Goal: Transaction & Acquisition: Purchase product/service

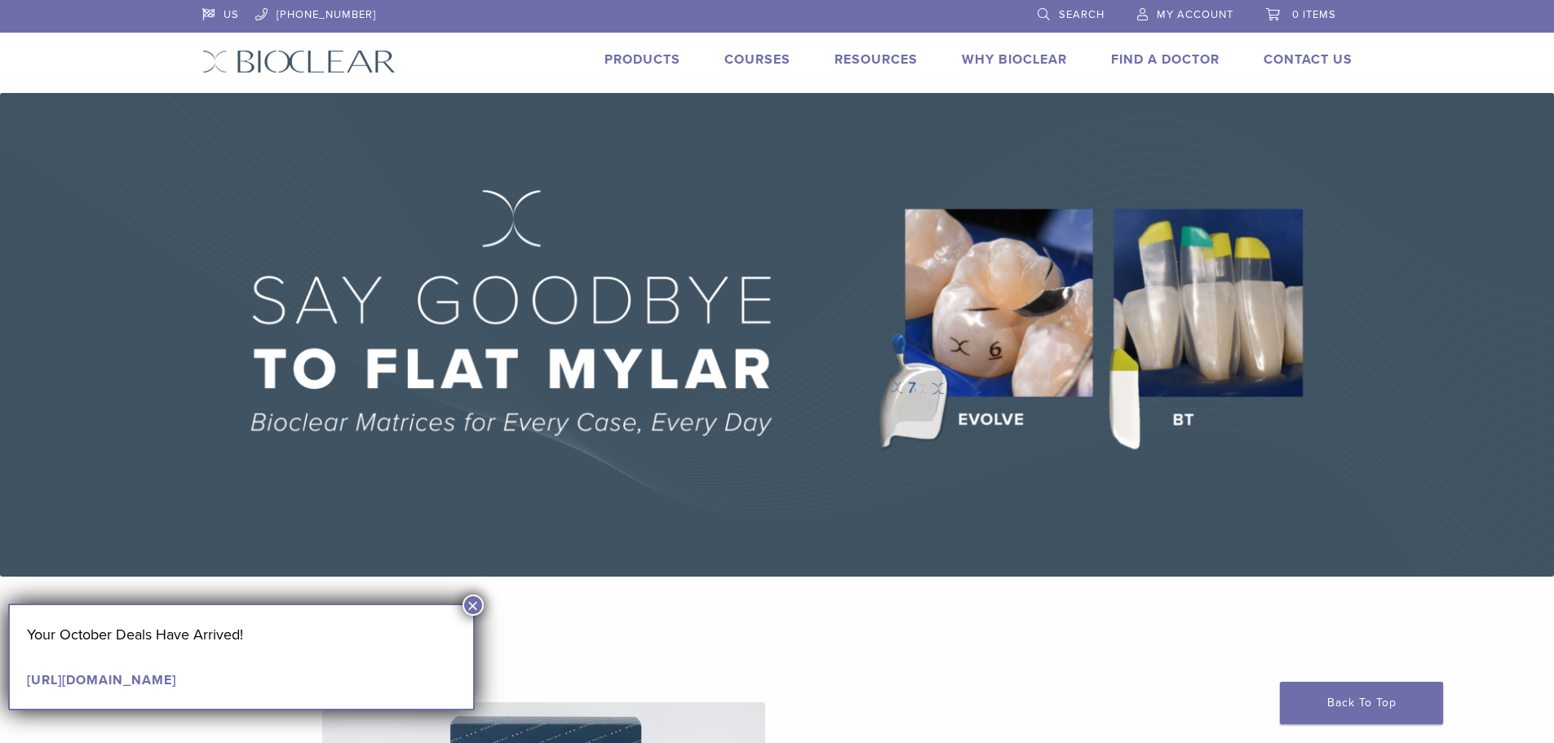
click at [471, 604] on button "×" at bounding box center [472, 605] width 21 height 21
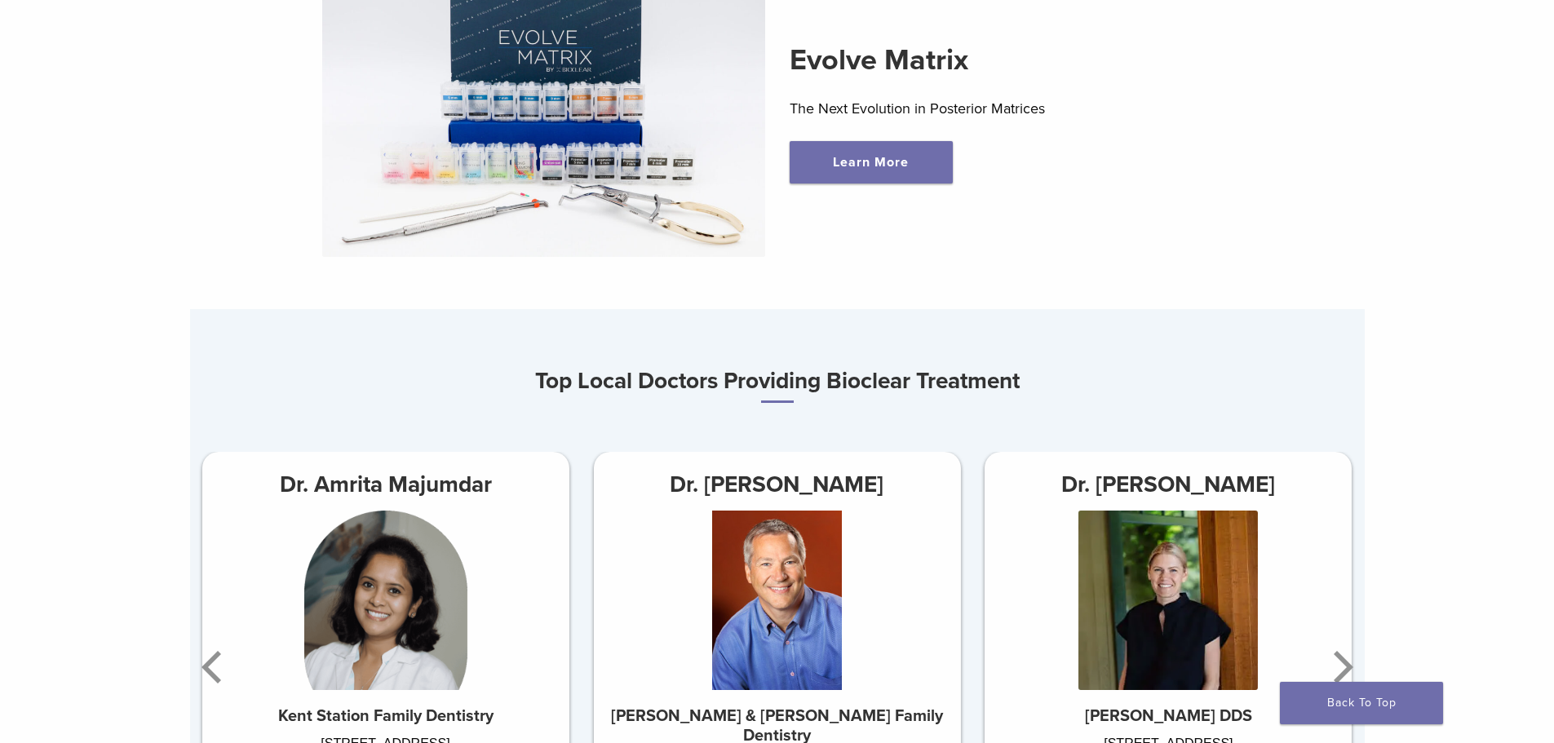
scroll to position [979, 0]
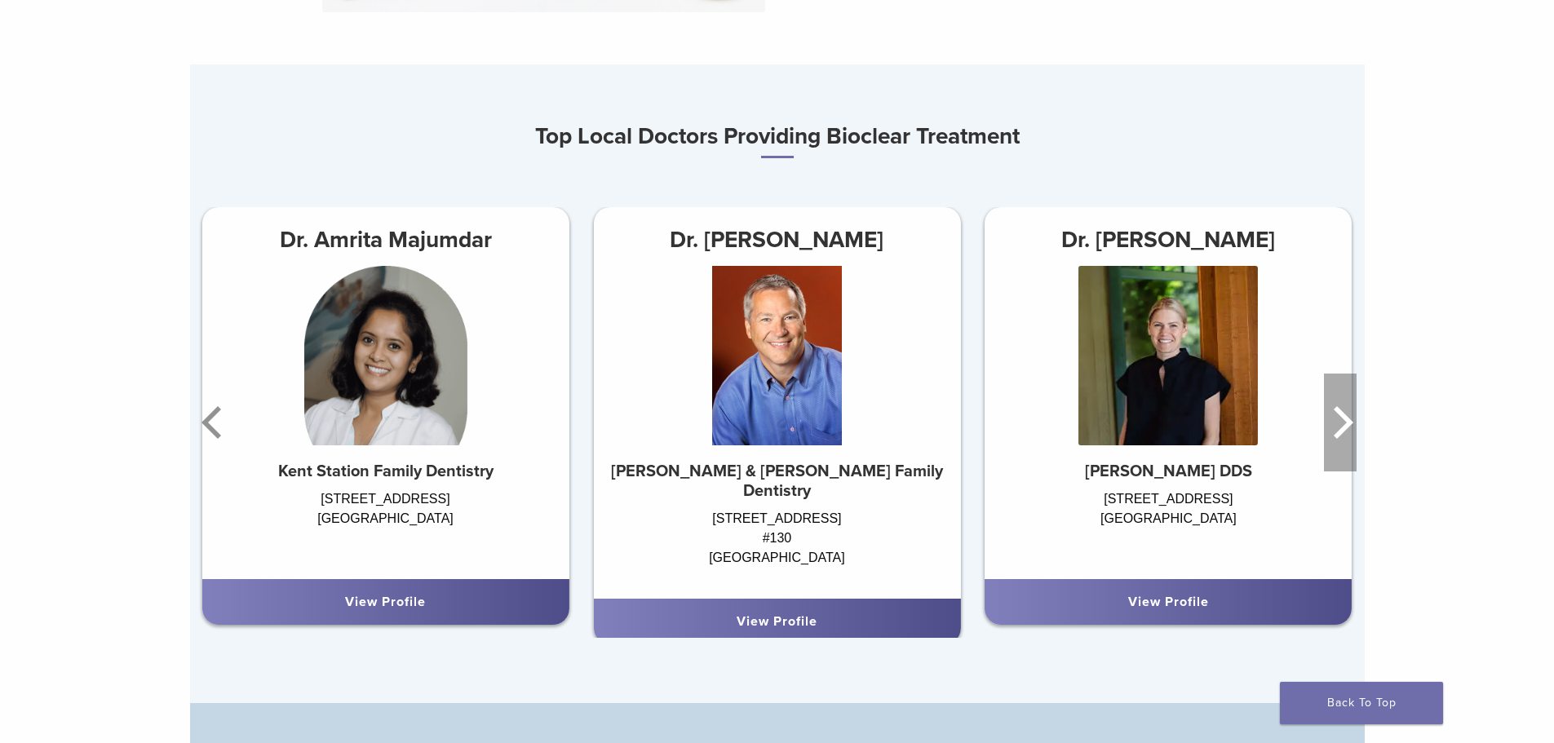
click at [1351, 425] on icon "Next" at bounding box center [1344, 422] width 20 height 33
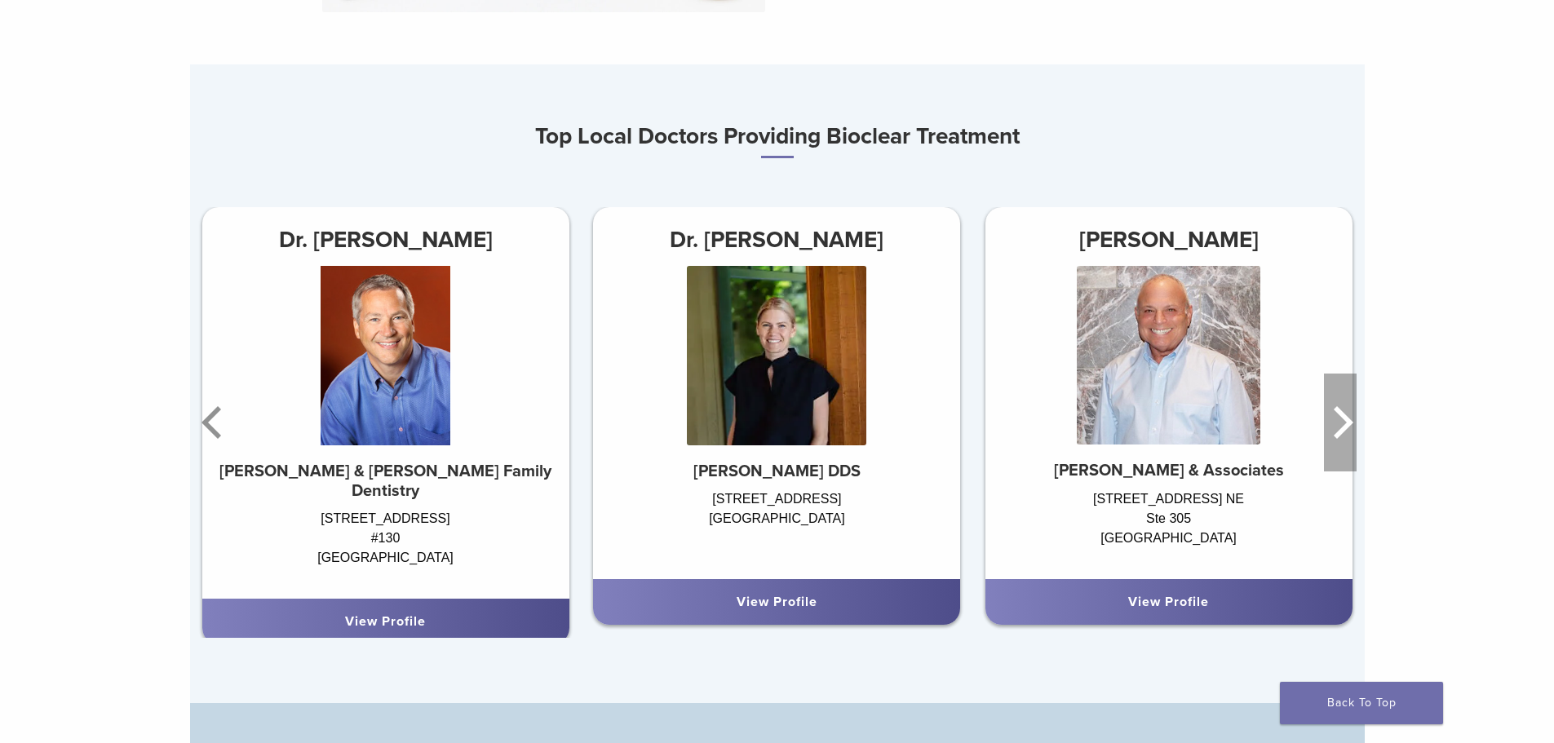
click at [1351, 425] on icon "Next" at bounding box center [1344, 422] width 20 height 33
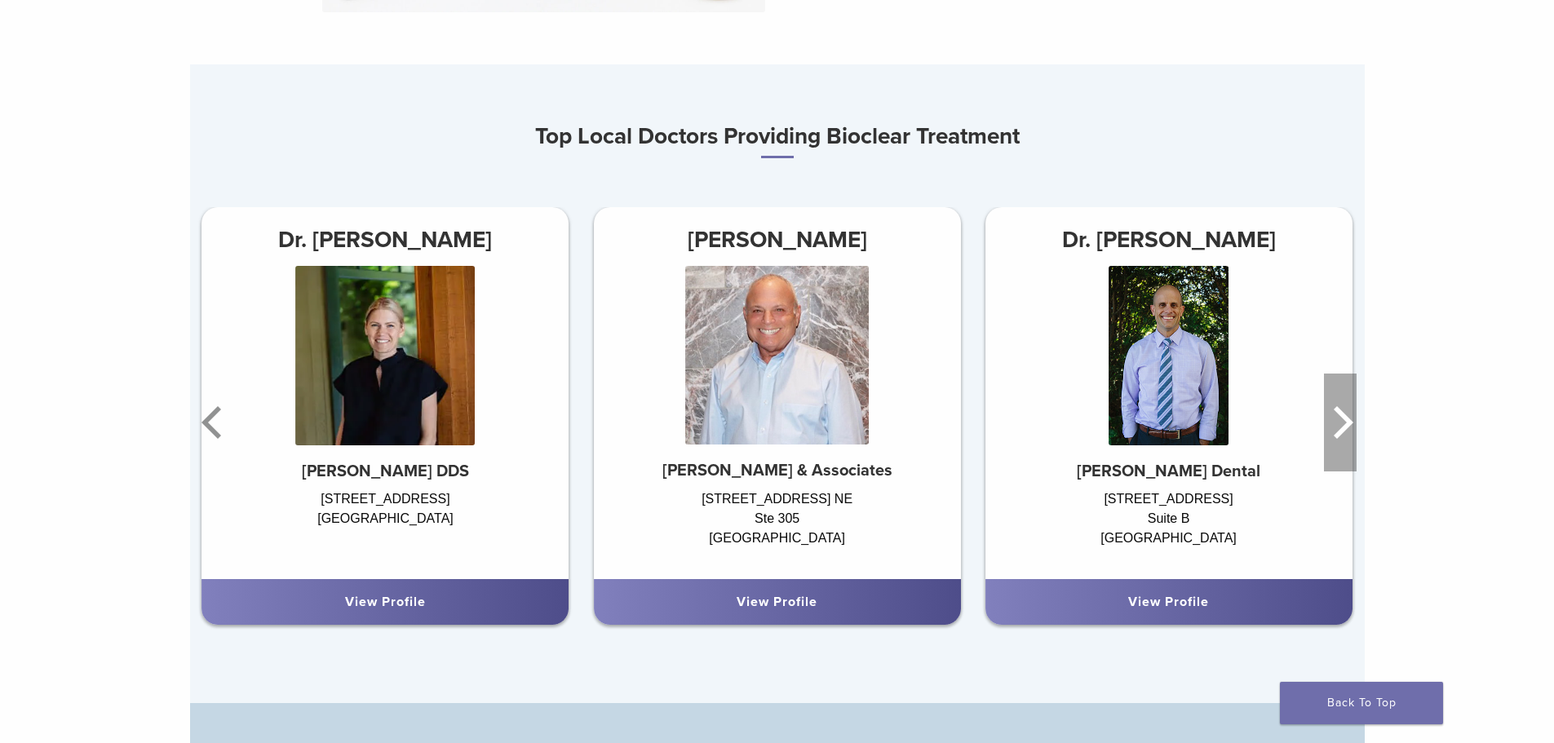
click at [1351, 425] on icon "Next" at bounding box center [1344, 422] width 20 height 33
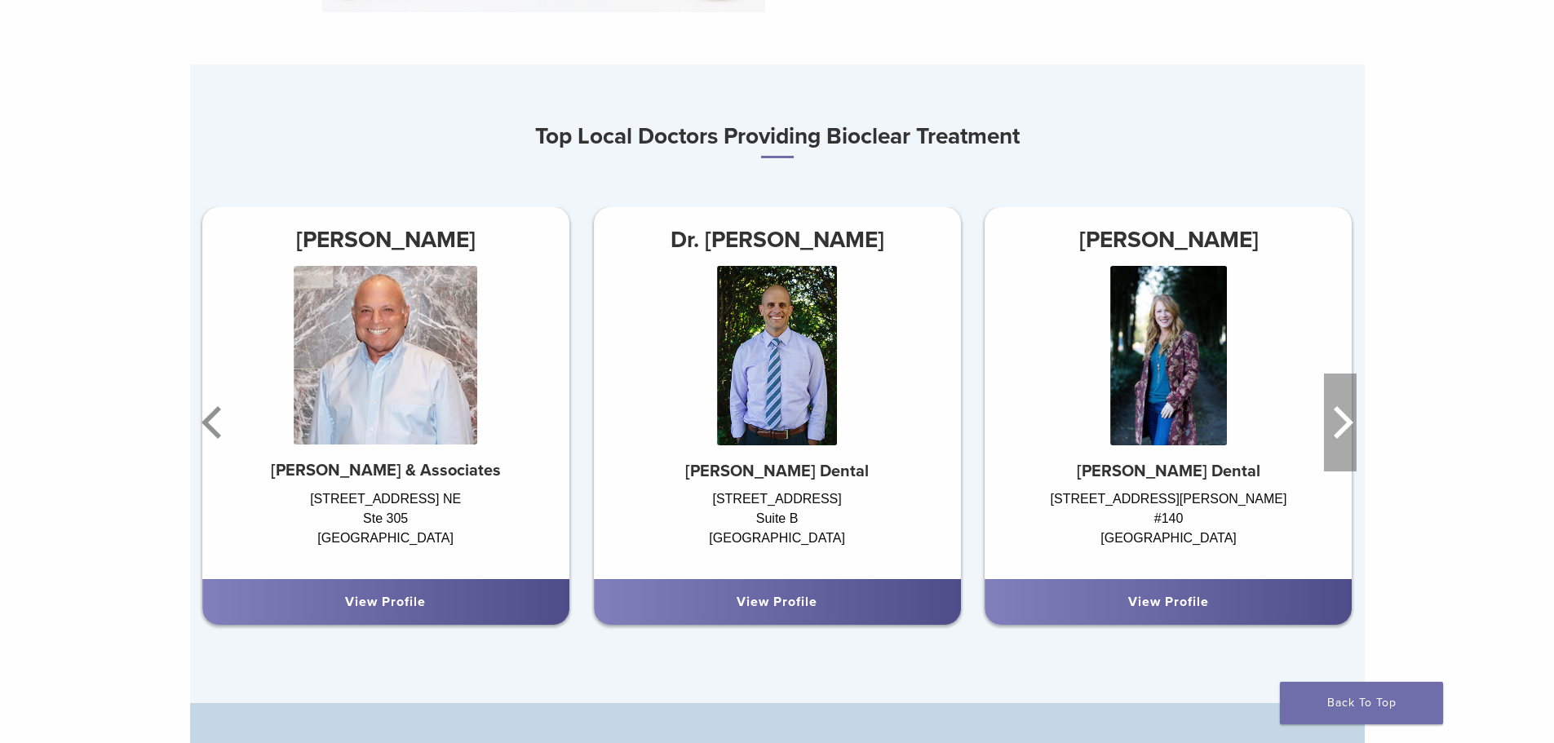
click at [1351, 425] on icon "Next" at bounding box center [1344, 422] width 20 height 33
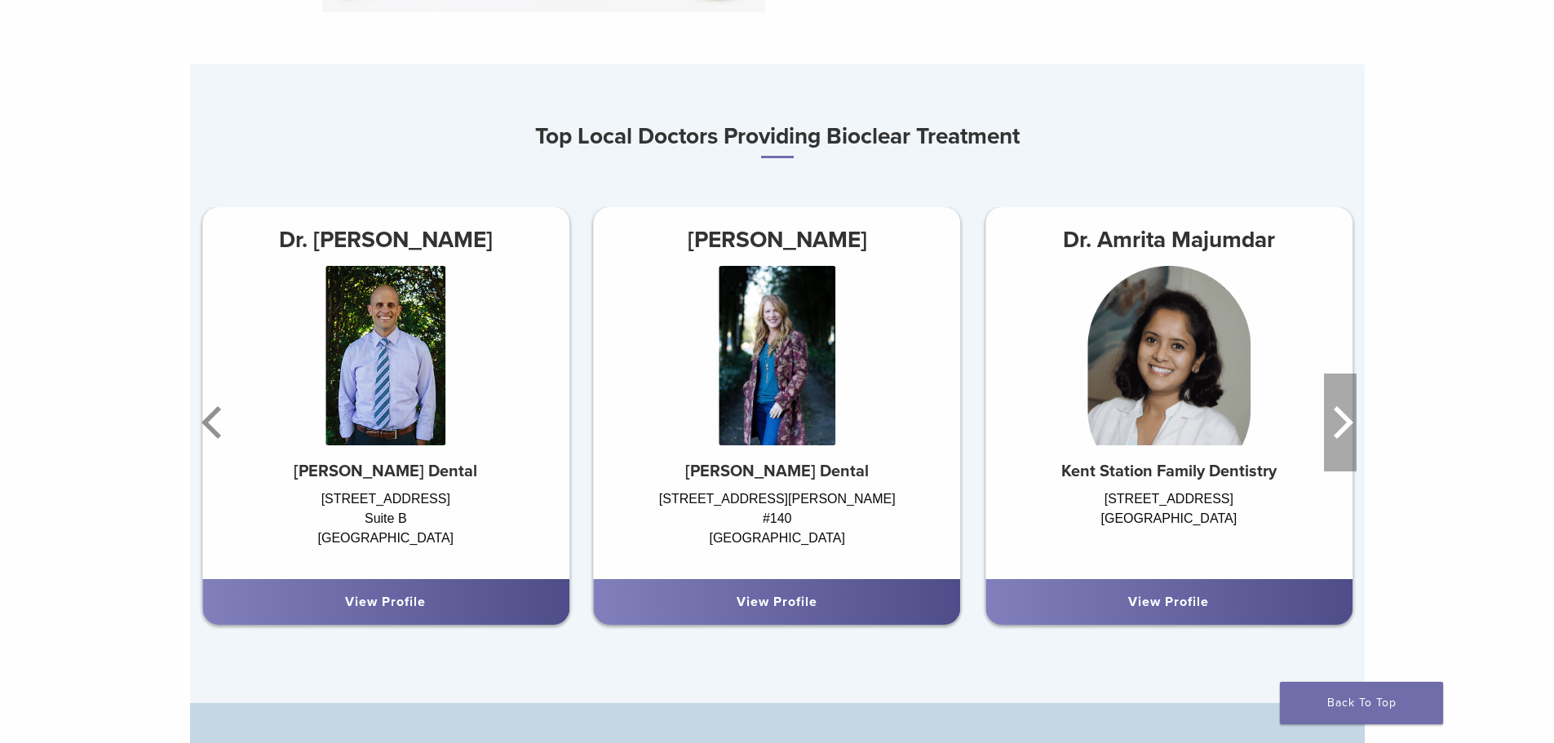
click at [1351, 425] on icon "Next" at bounding box center [1344, 422] width 20 height 33
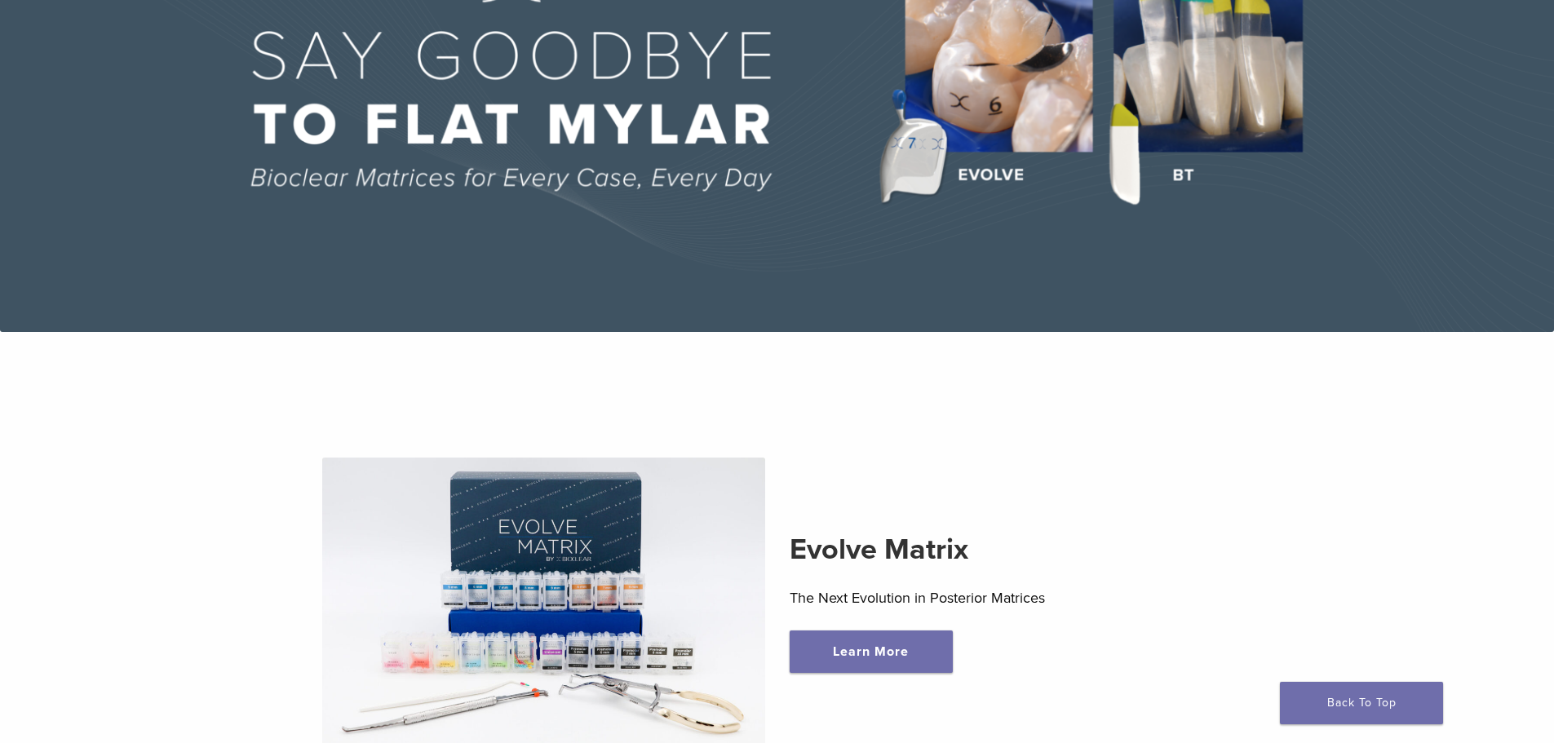
scroll to position [0, 0]
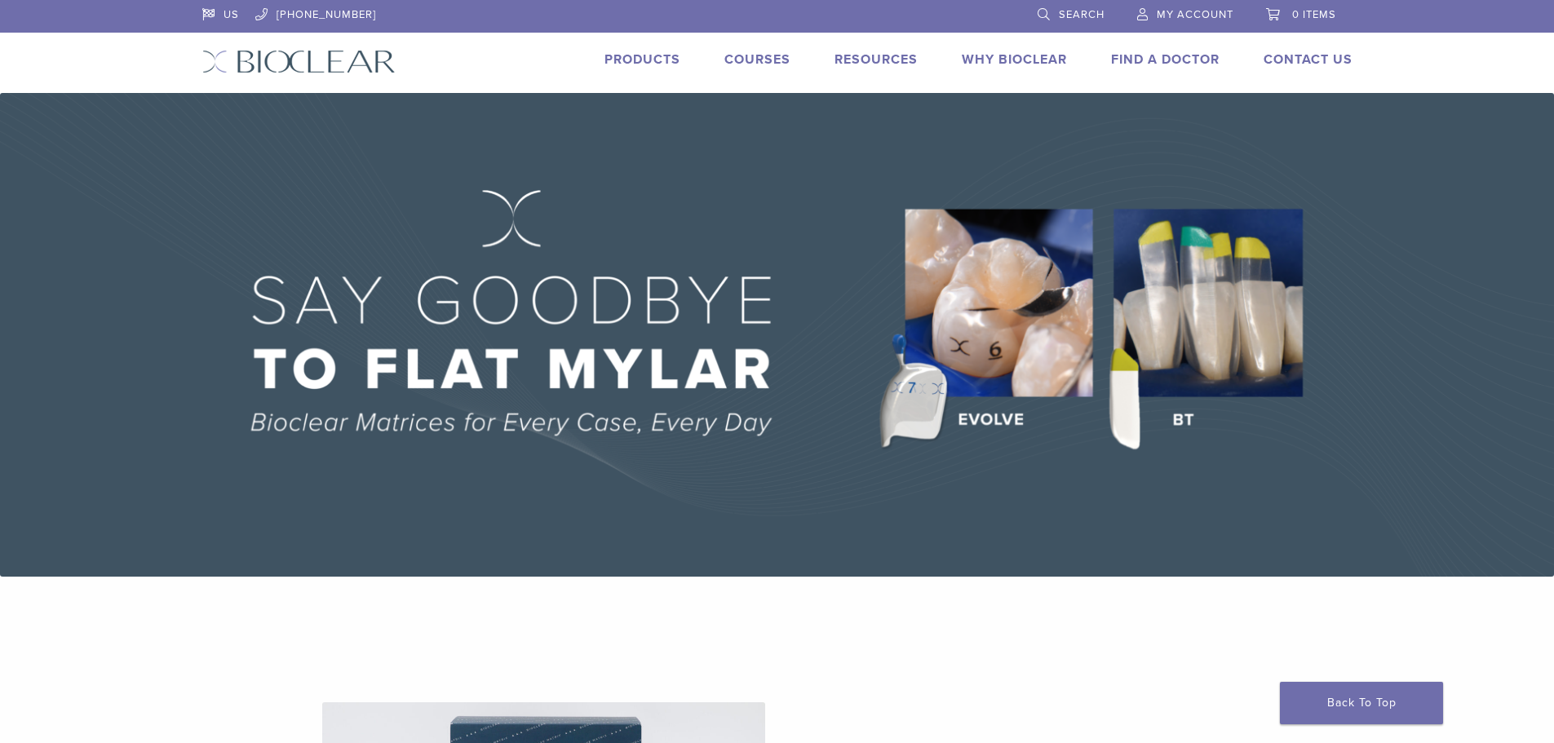
click at [626, 69] on li "Products" at bounding box center [642, 60] width 76 height 20
click at [631, 61] on link "Products" at bounding box center [642, 59] width 76 height 16
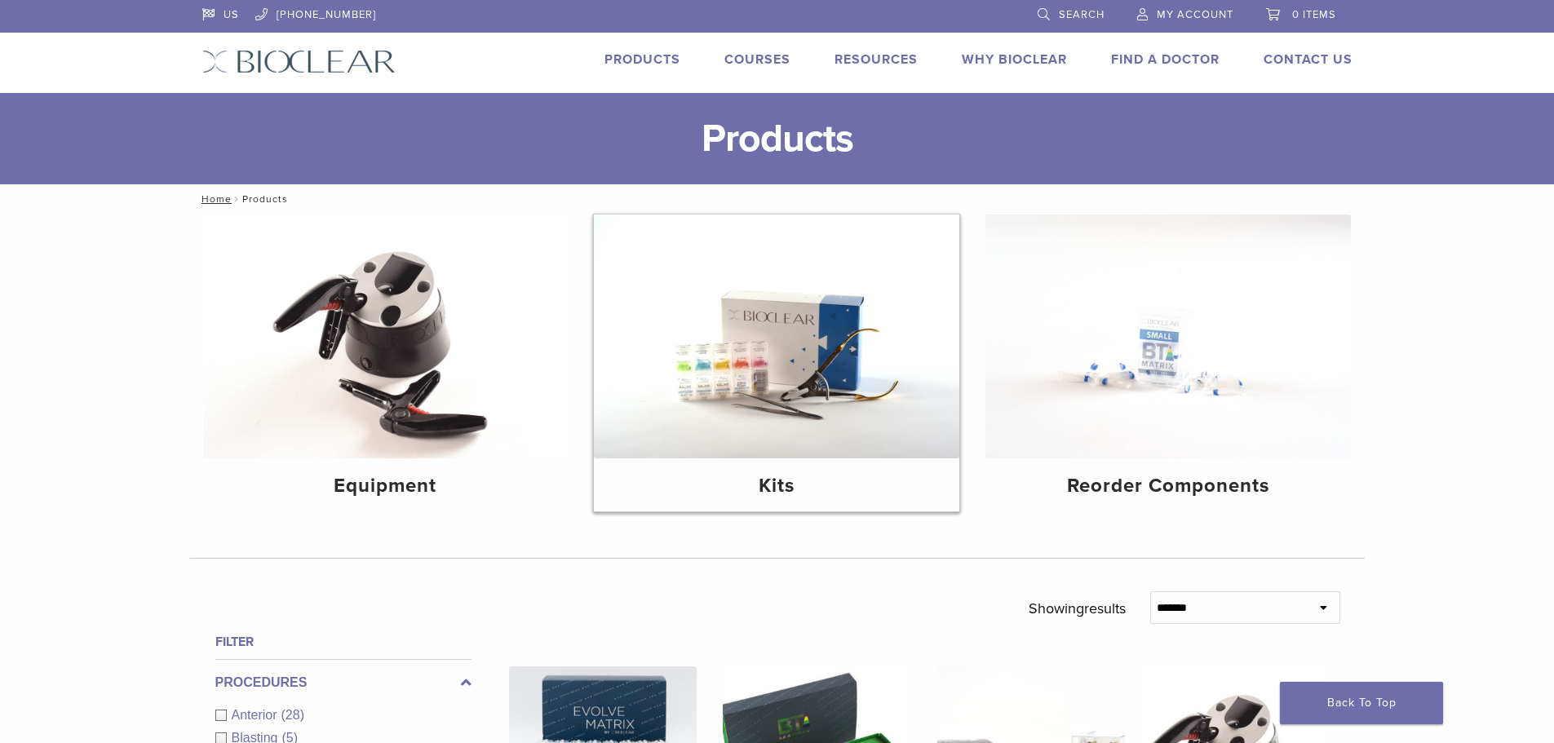
click at [830, 347] on img at bounding box center [776, 337] width 365 height 244
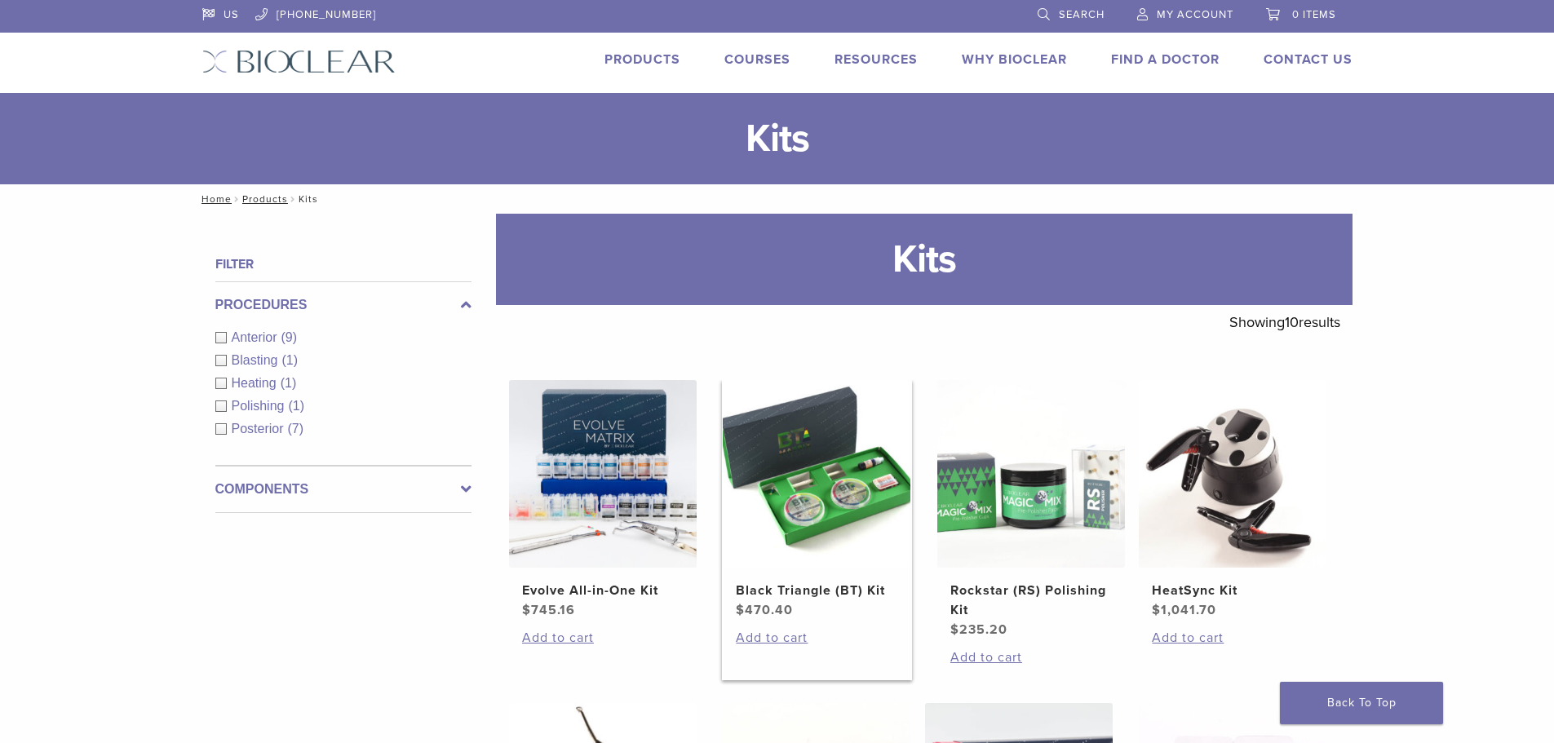
scroll to position [163, 0]
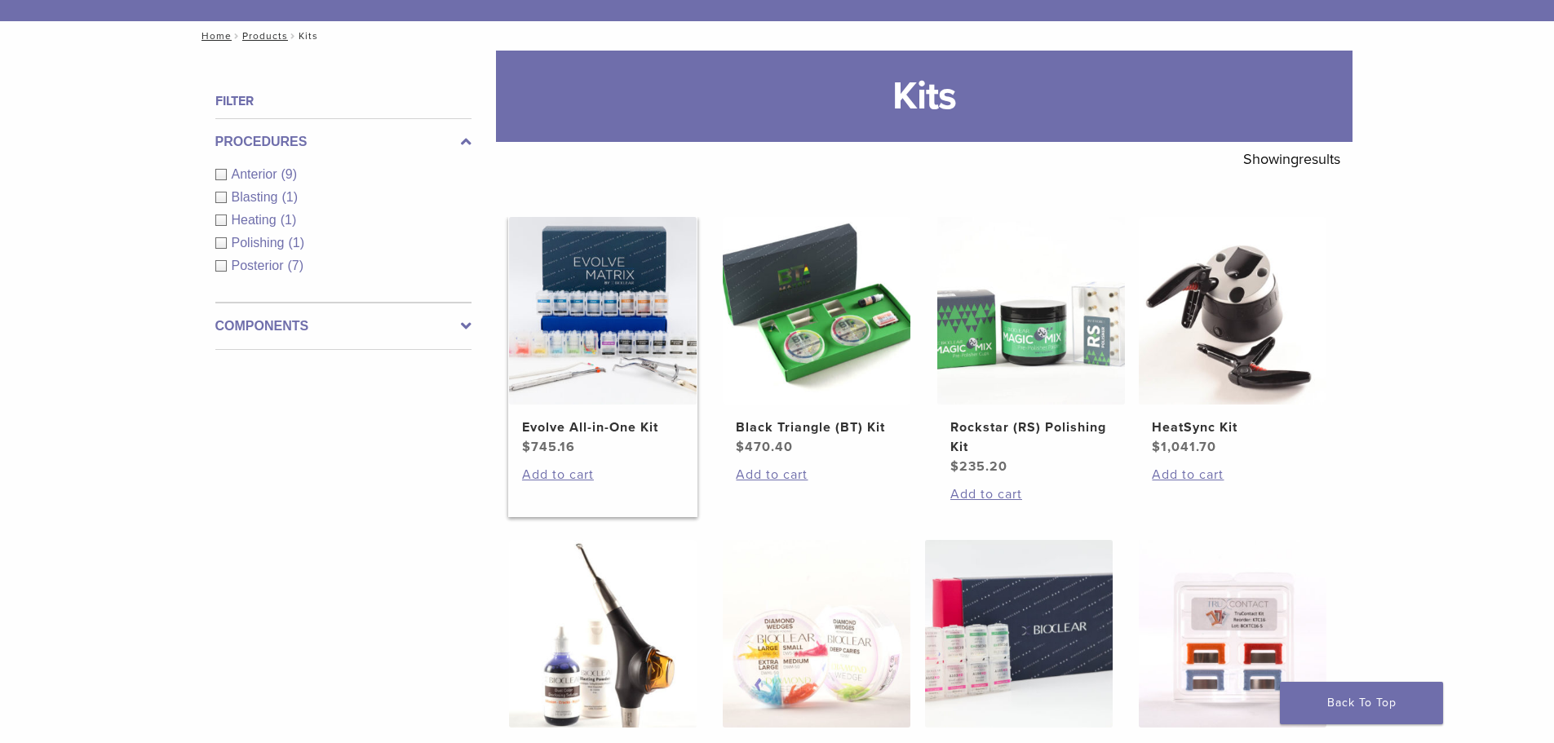
click at [638, 290] on img at bounding box center [603, 311] width 188 height 188
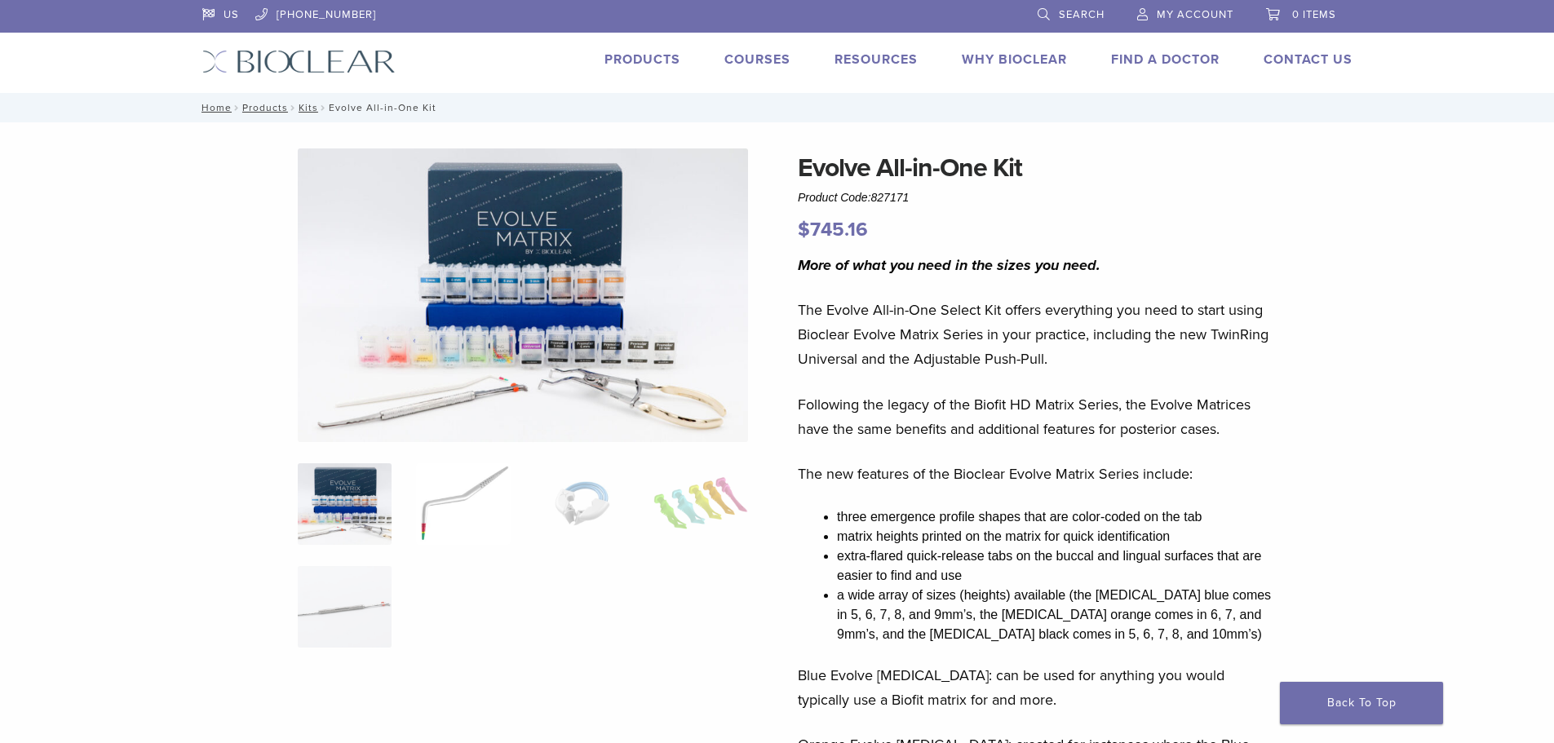
click at [451, 496] on img at bounding box center [463, 504] width 94 height 82
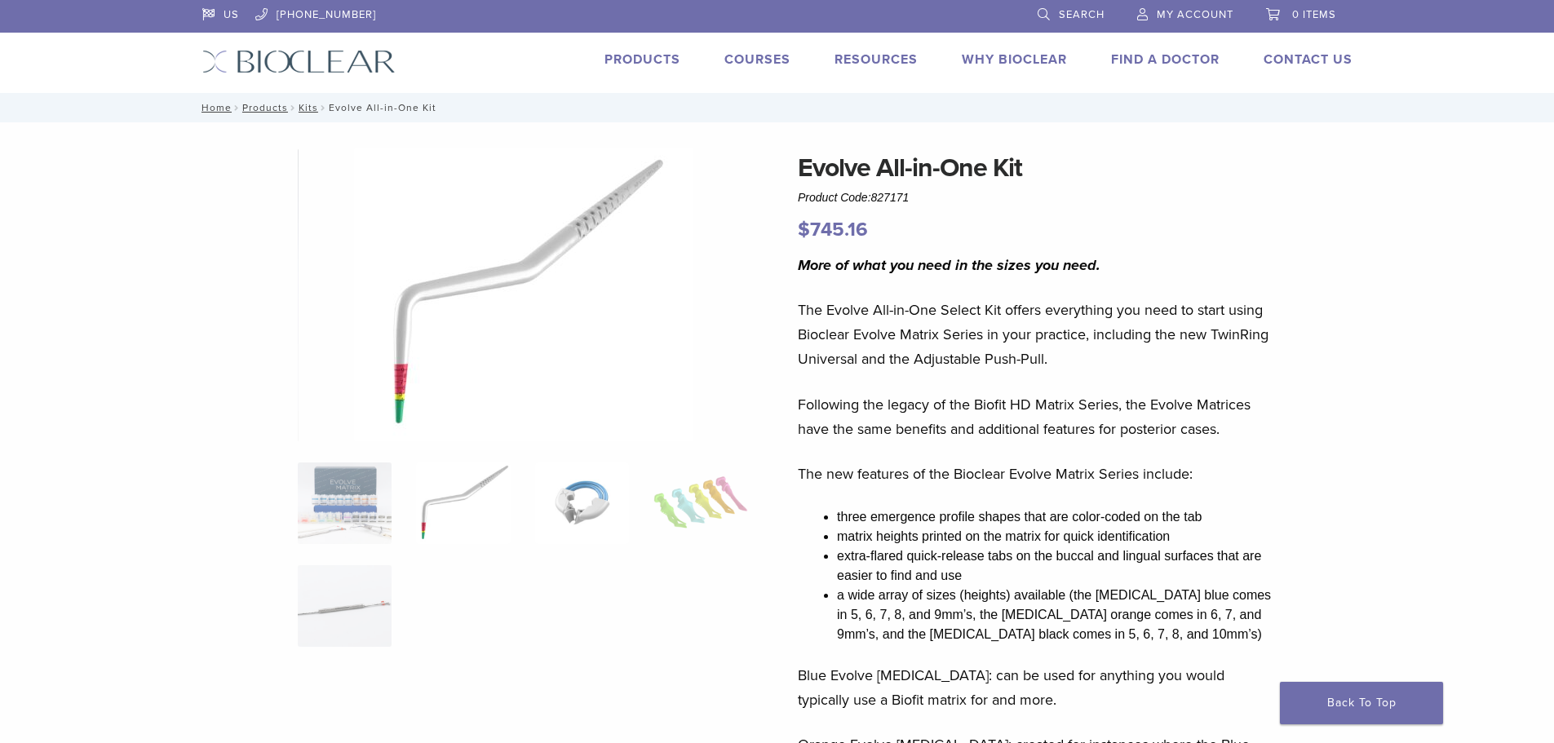
click at [547, 501] on img at bounding box center [582, 503] width 94 height 82
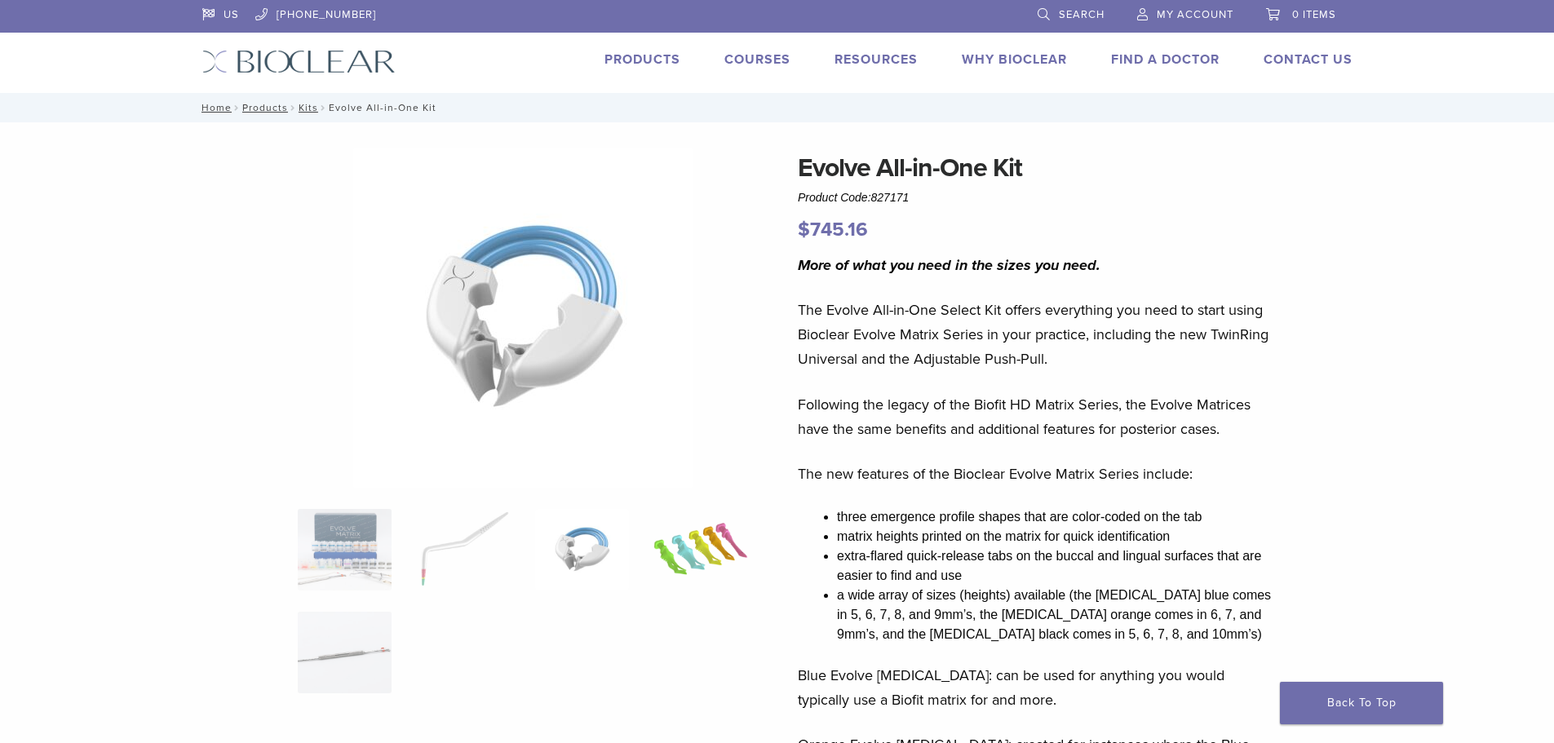
click at [694, 562] on img at bounding box center [700, 550] width 94 height 82
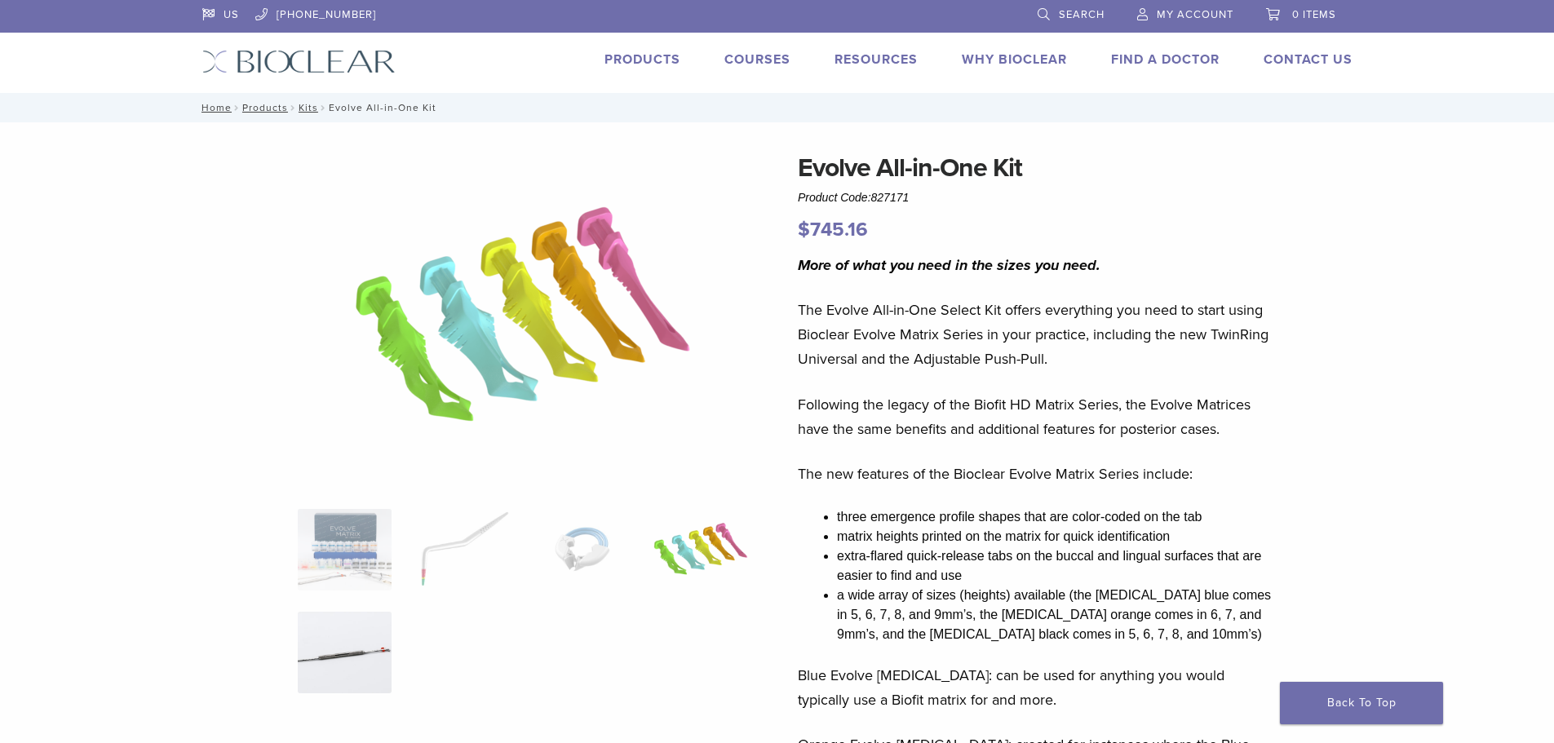
click at [336, 670] on img at bounding box center [345, 653] width 94 height 82
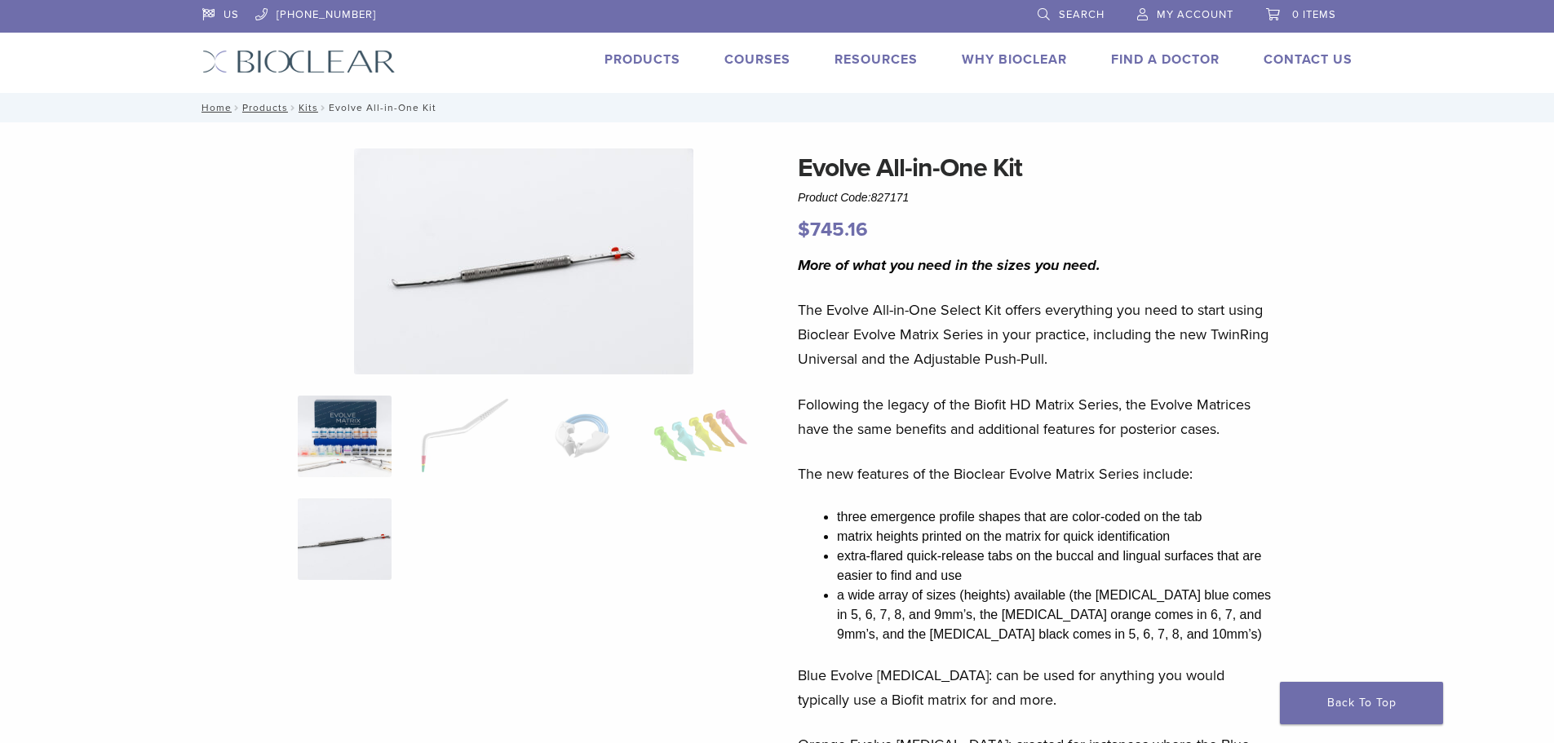
click at [368, 436] on img at bounding box center [345, 437] width 94 height 82
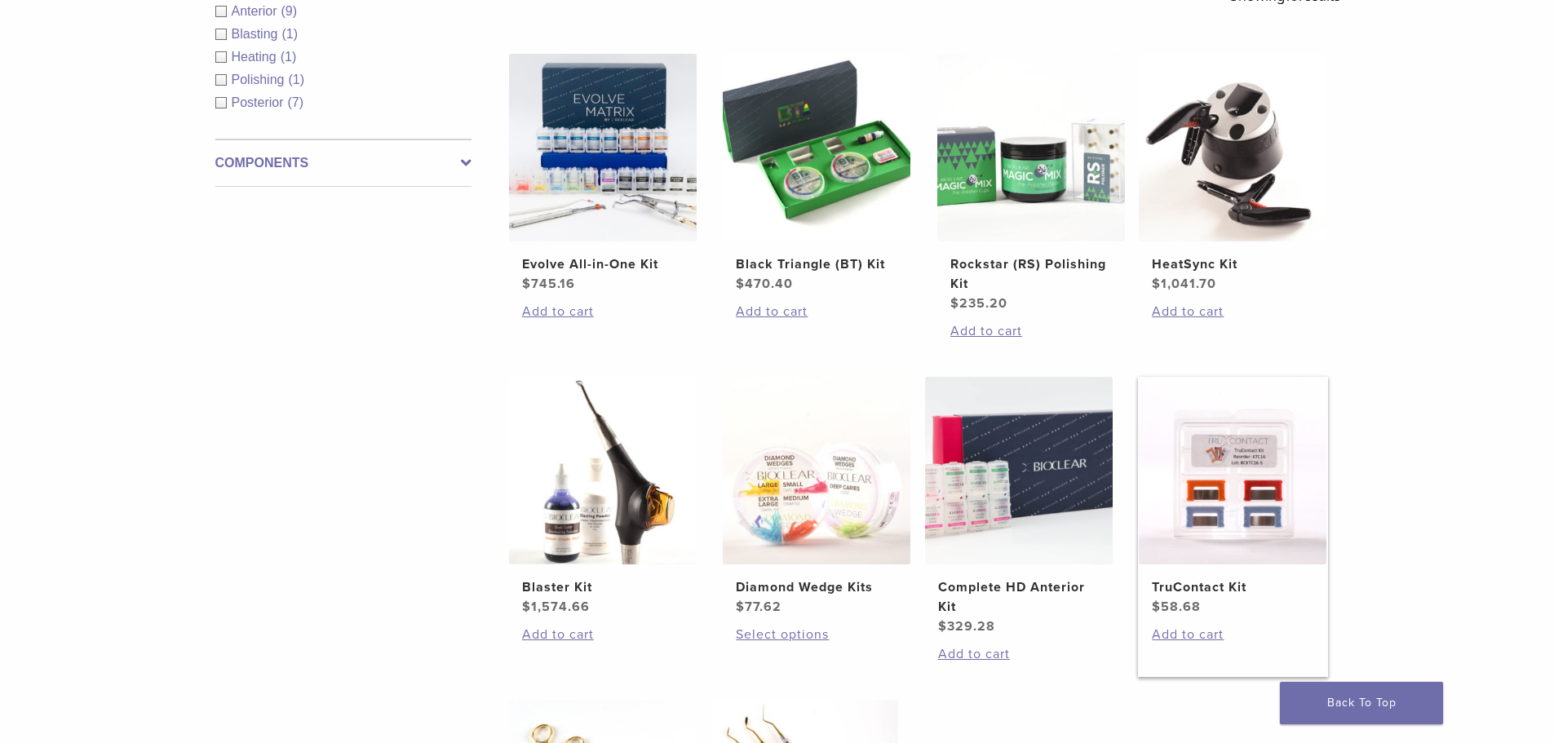
scroll to position [408, 0]
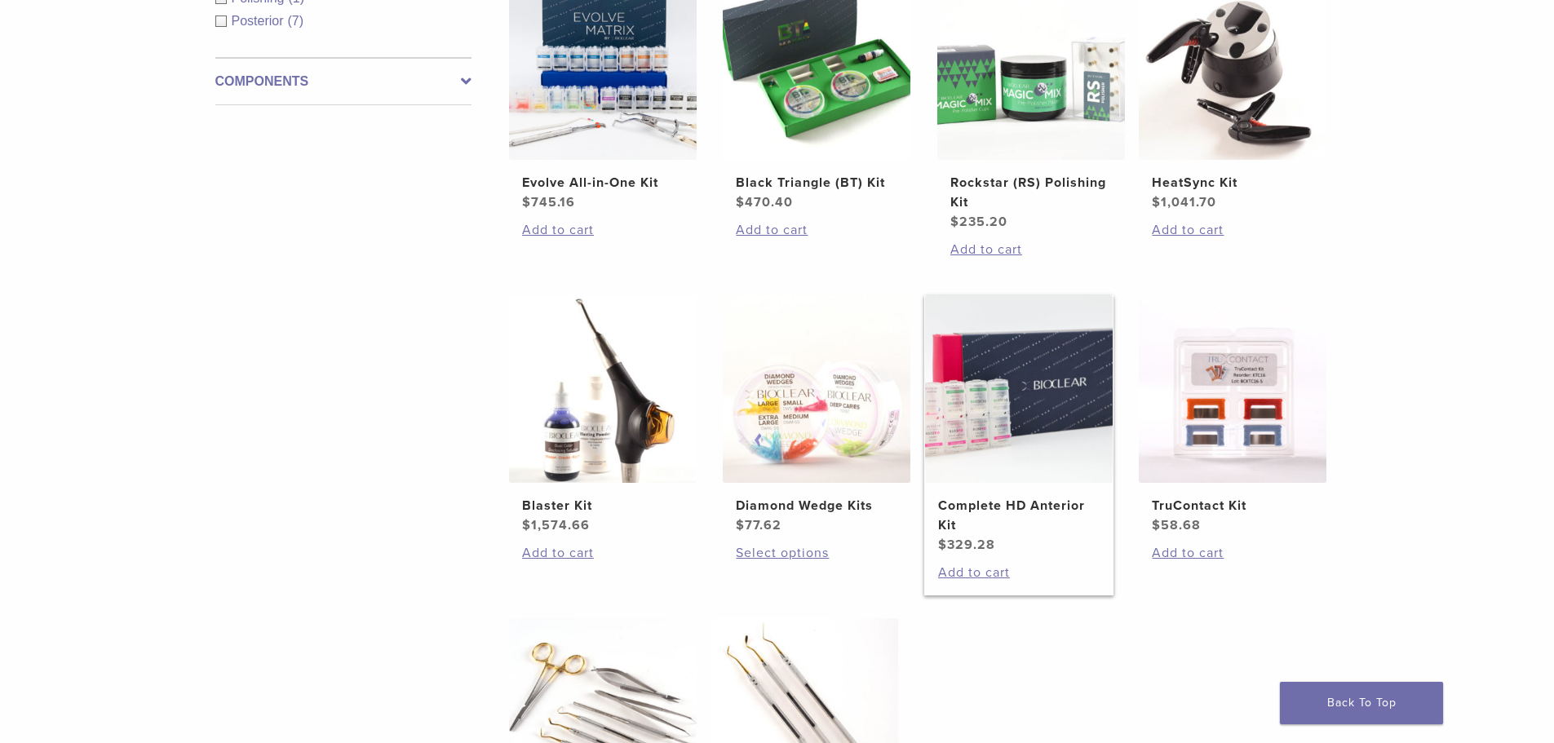
click at [1043, 369] on img at bounding box center [1019, 389] width 188 height 188
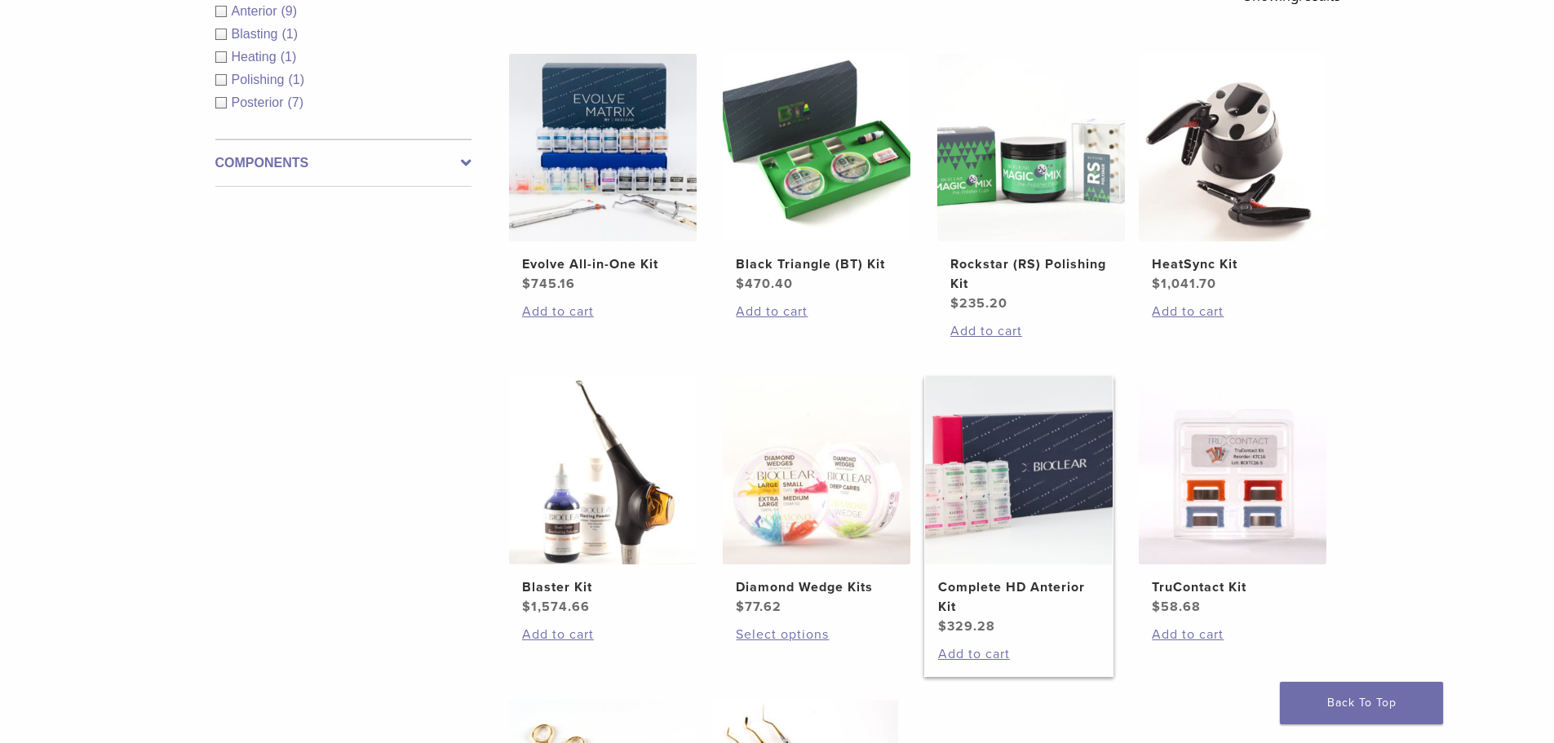
scroll to position [0, 0]
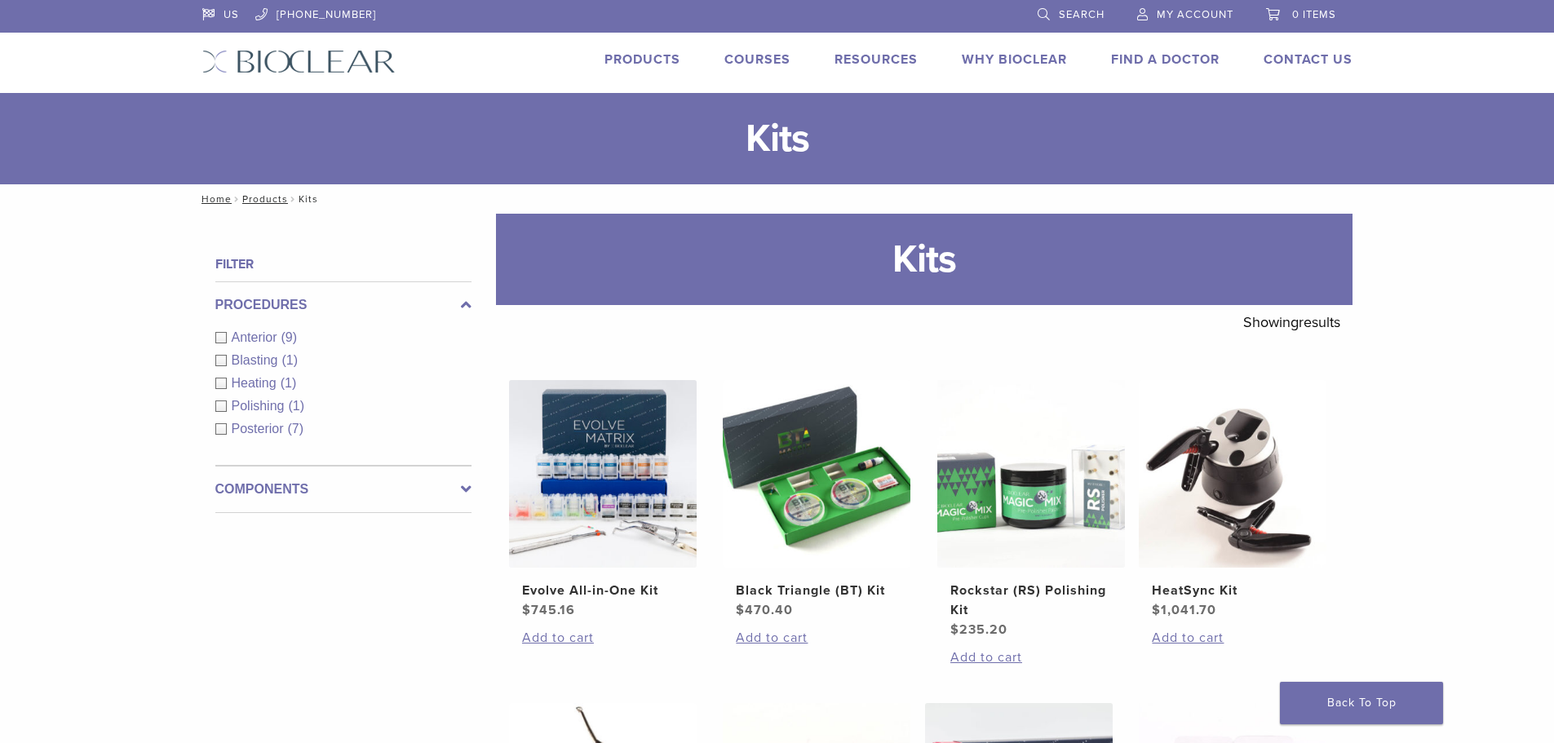
click at [264, 333] on span "Anterior" at bounding box center [257, 337] width 50 height 14
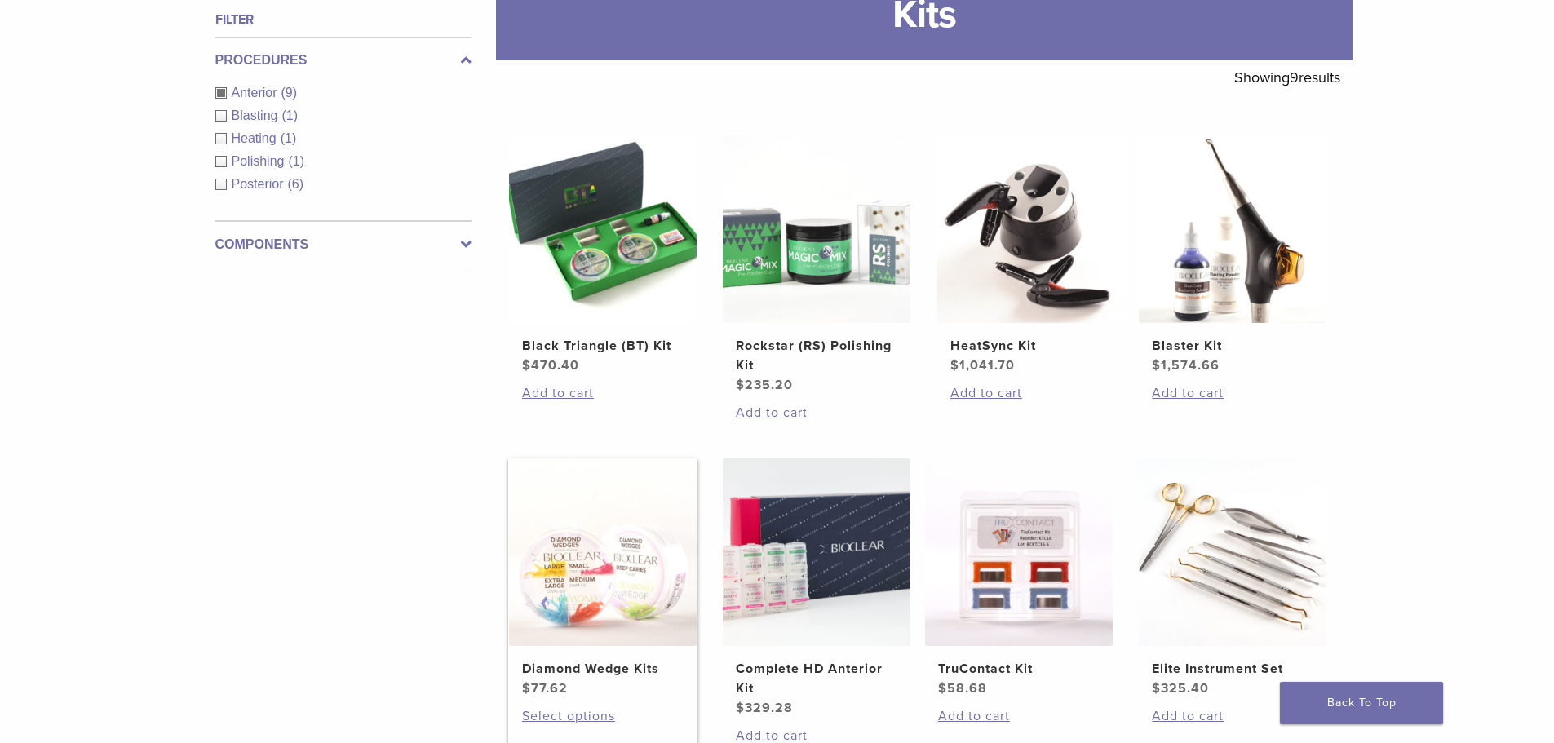
scroll to position [489, 0]
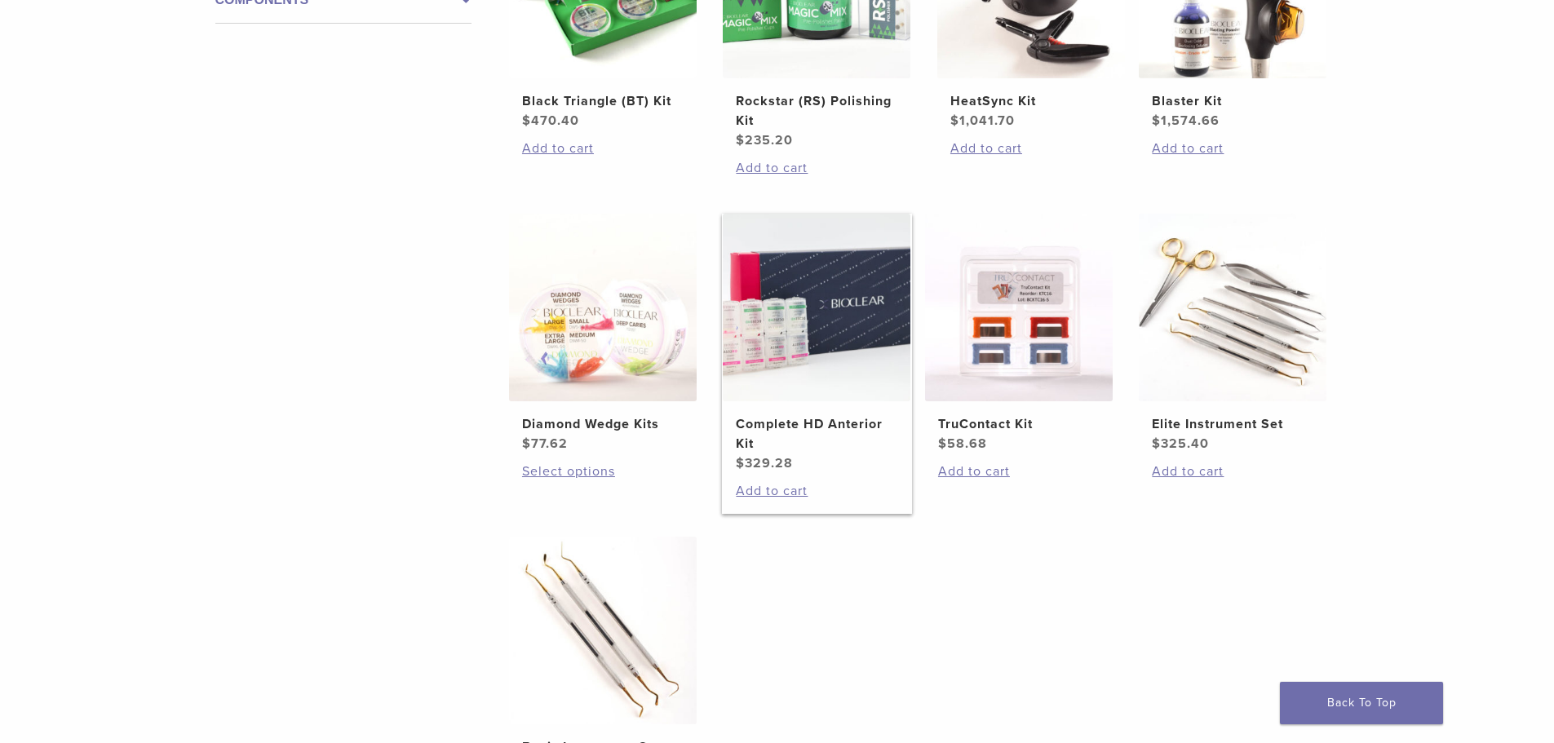
click at [810, 306] on img at bounding box center [817, 308] width 188 height 188
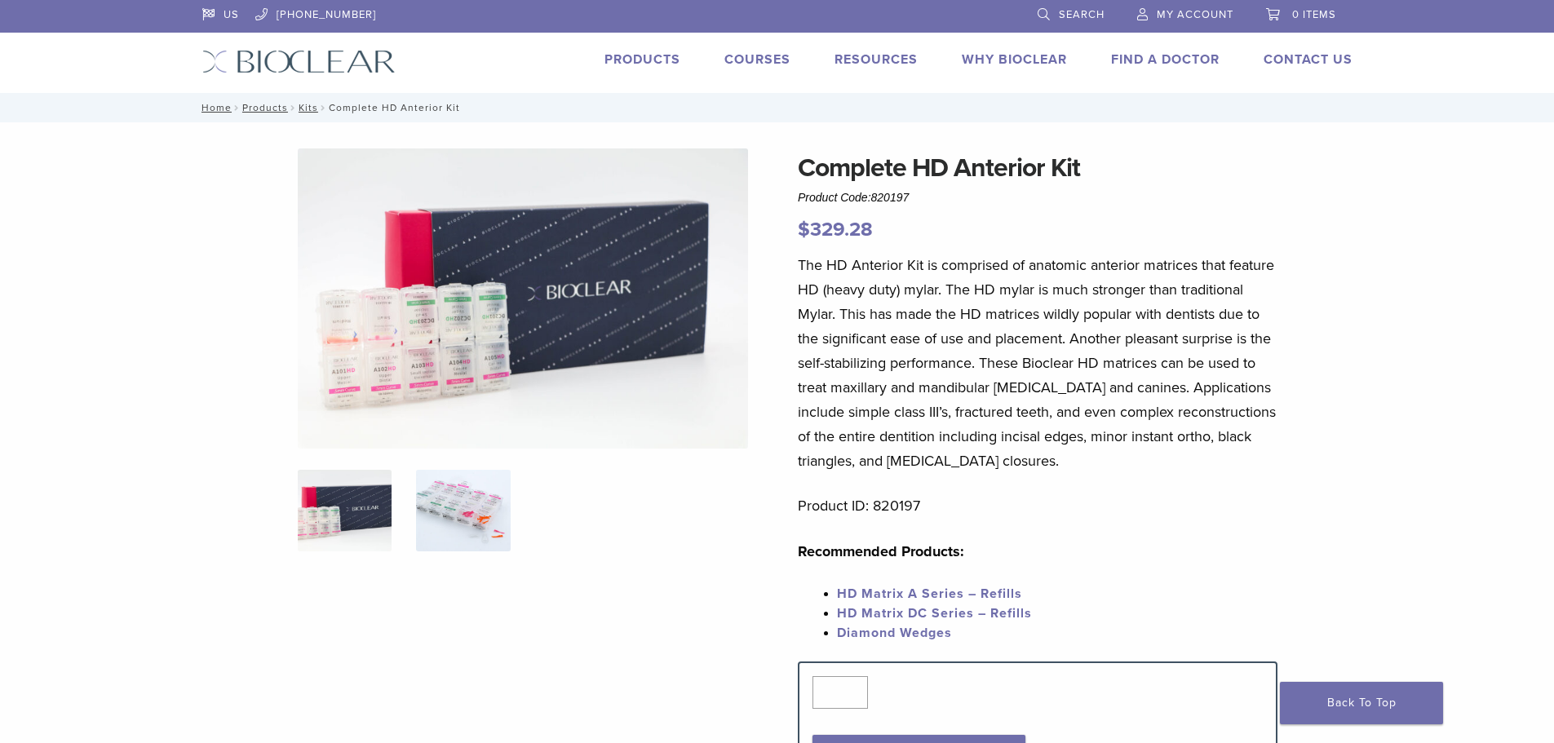
click at [440, 520] on img at bounding box center [463, 511] width 94 height 82
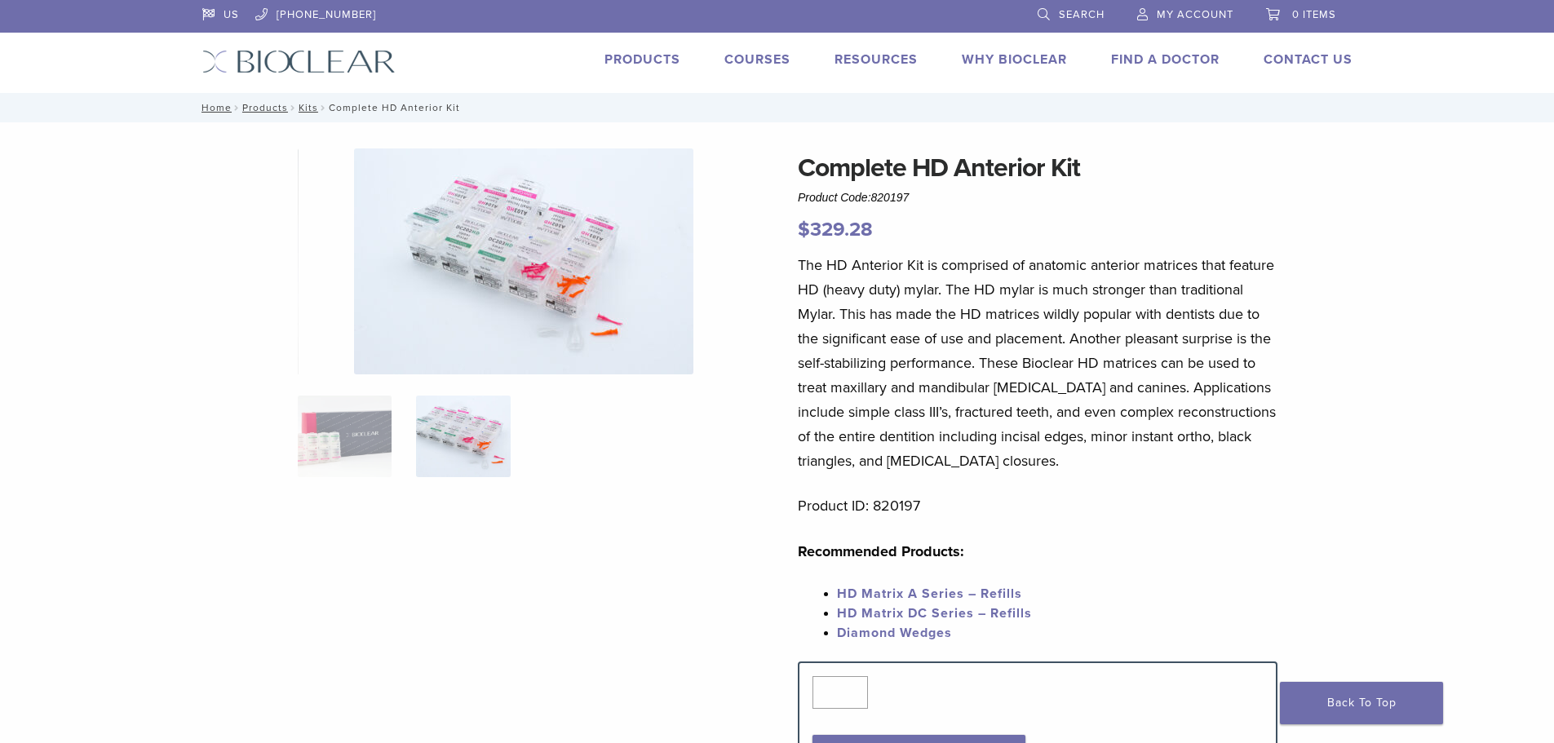
click at [551, 277] on img at bounding box center [523, 261] width 339 height 226
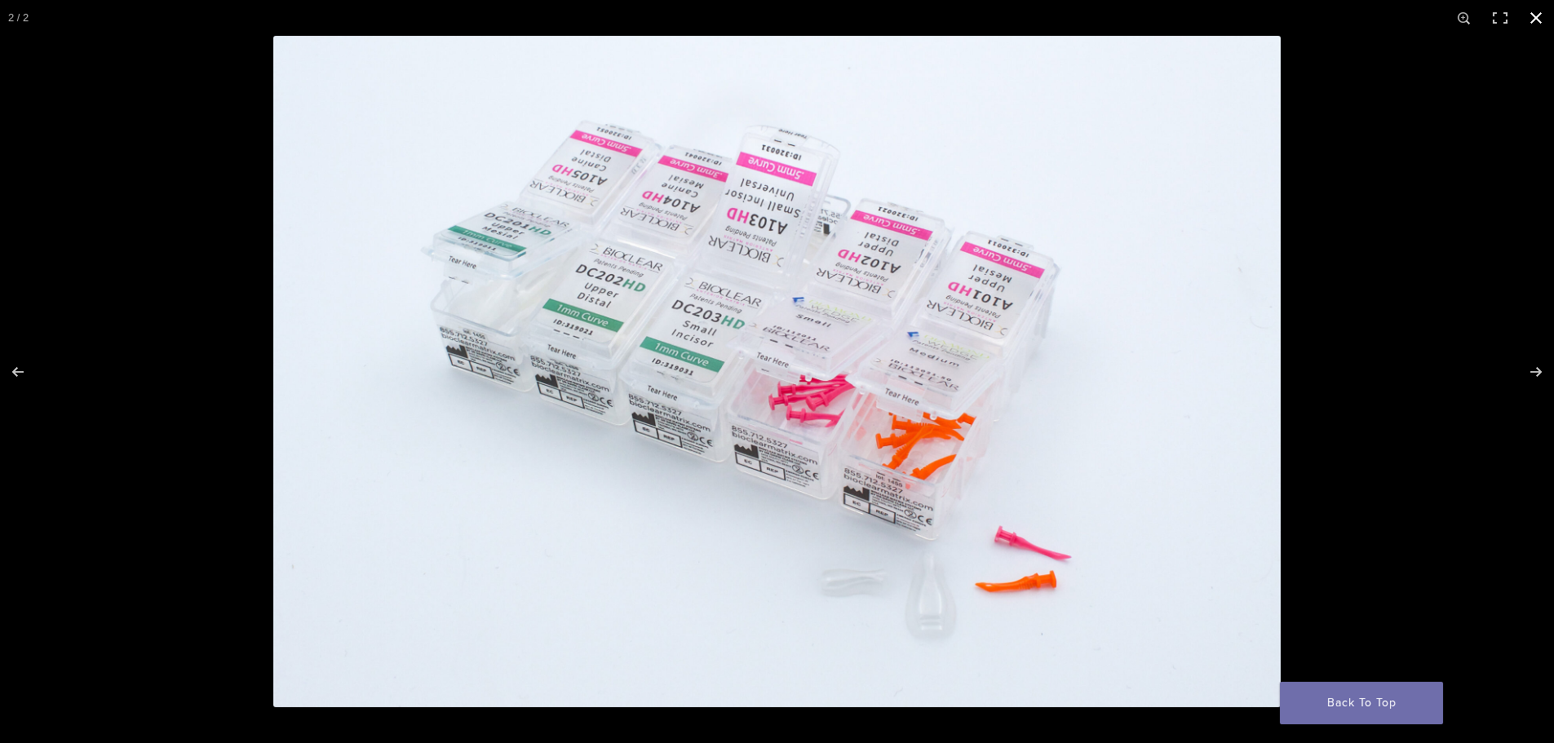
click at [1536, 15] on button "Close (Esc)" at bounding box center [1536, 18] width 36 height 36
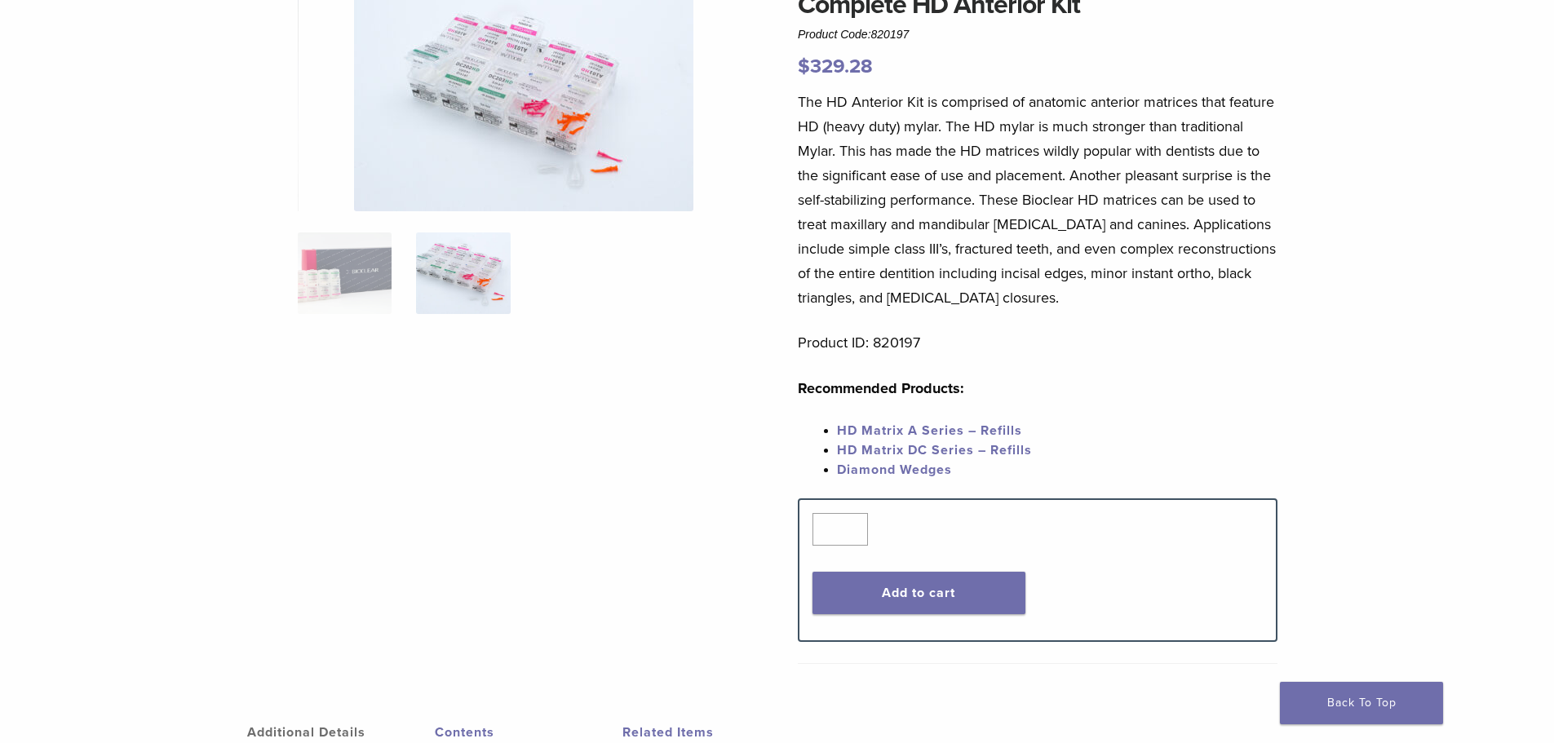
scroll to position [326, 0]
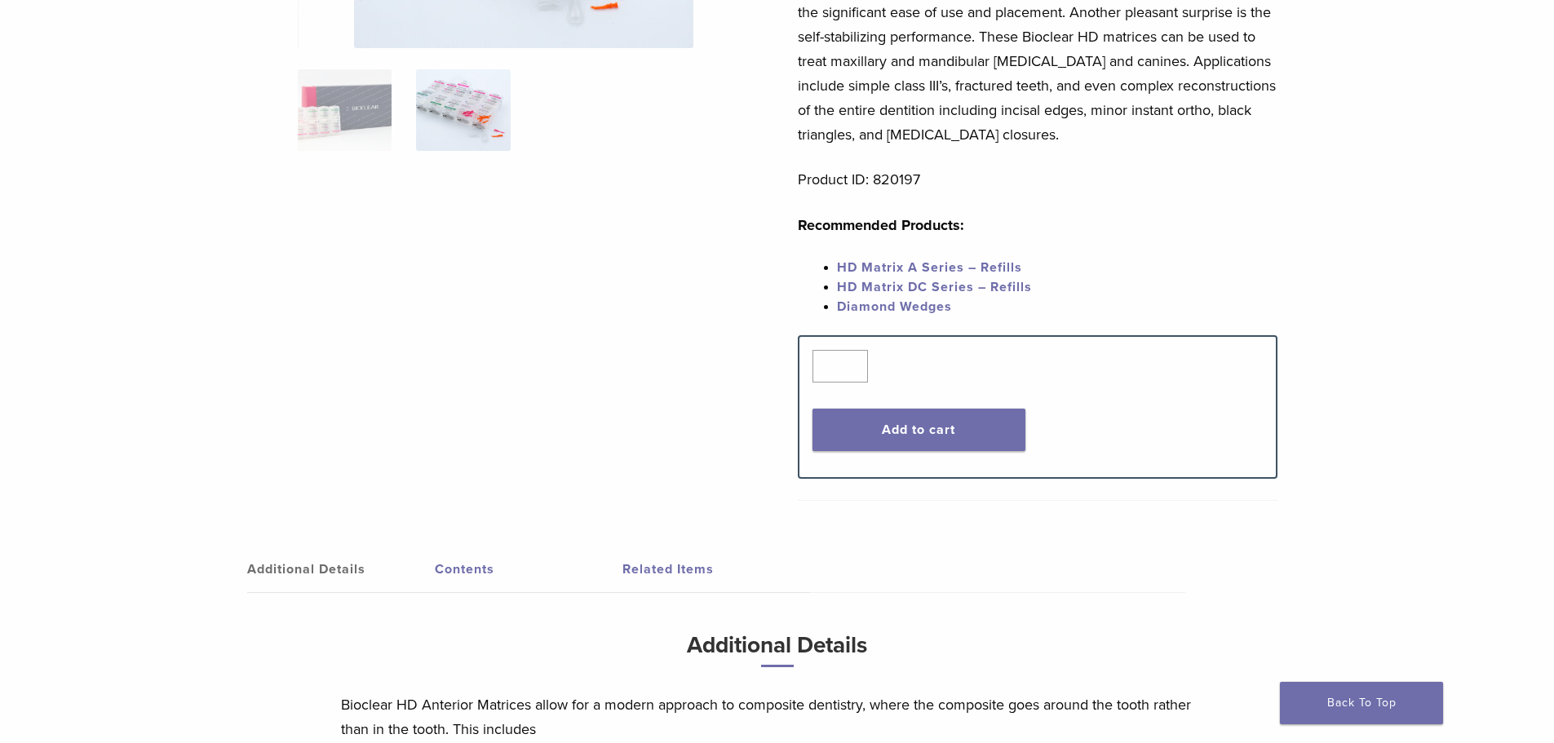
click at [946, 264] on link "HD Matrix A Series – Refills" at bounding box center [929, 267] width 185 height 16
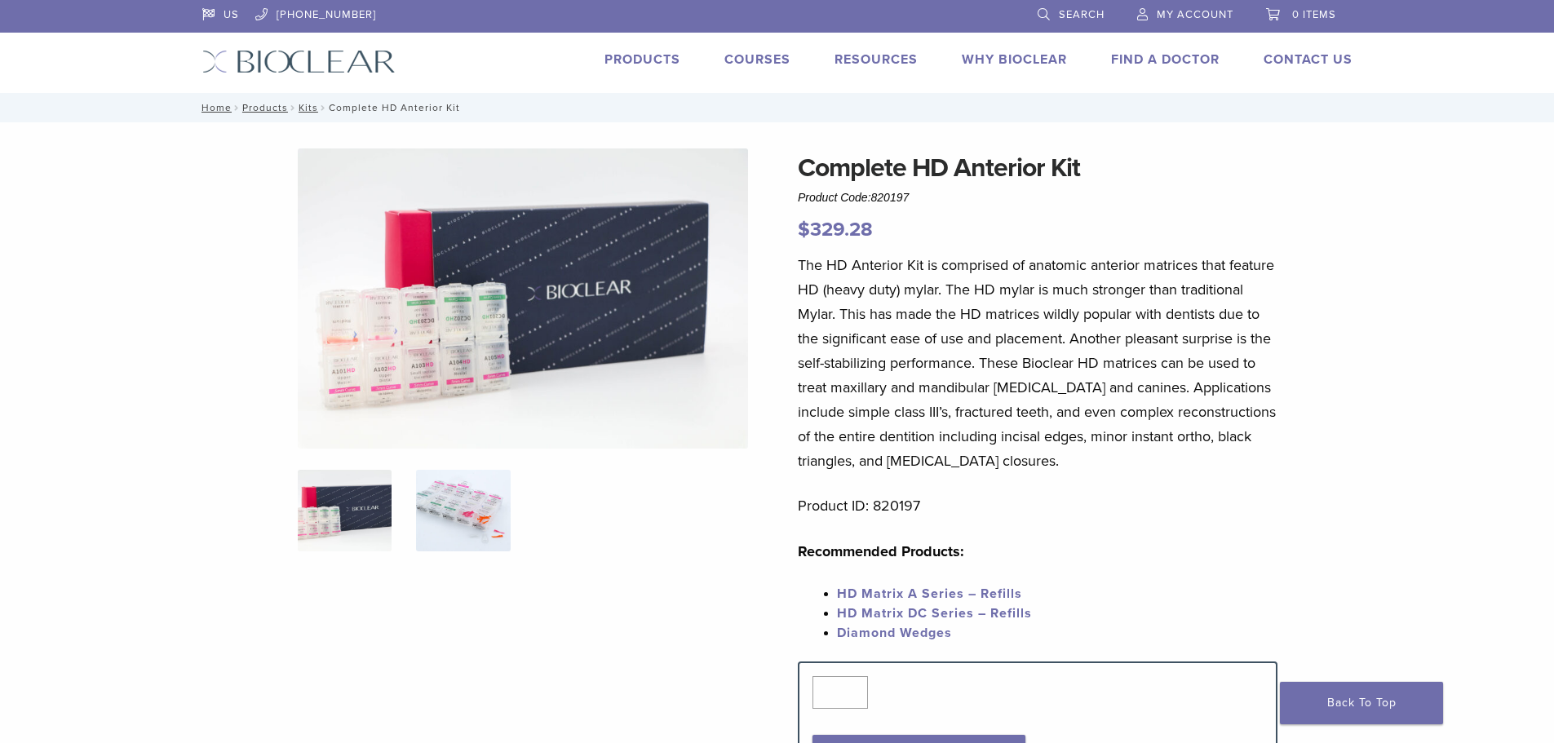
click at [483, 507] on img at bounding box center [463, 511] width 94 height 82
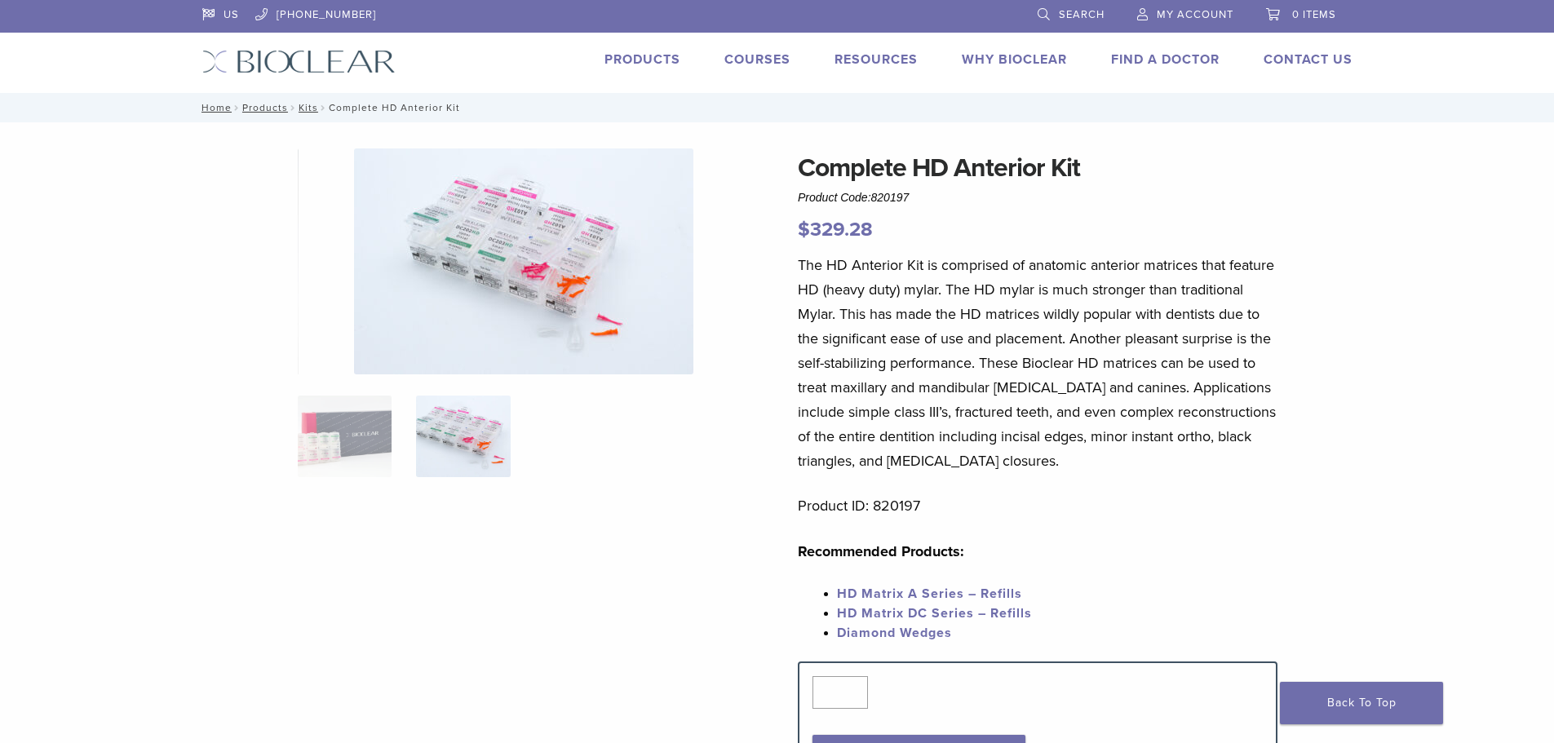
click at [538, 281] on img at bounding box center [523, 261] width 339 height 226
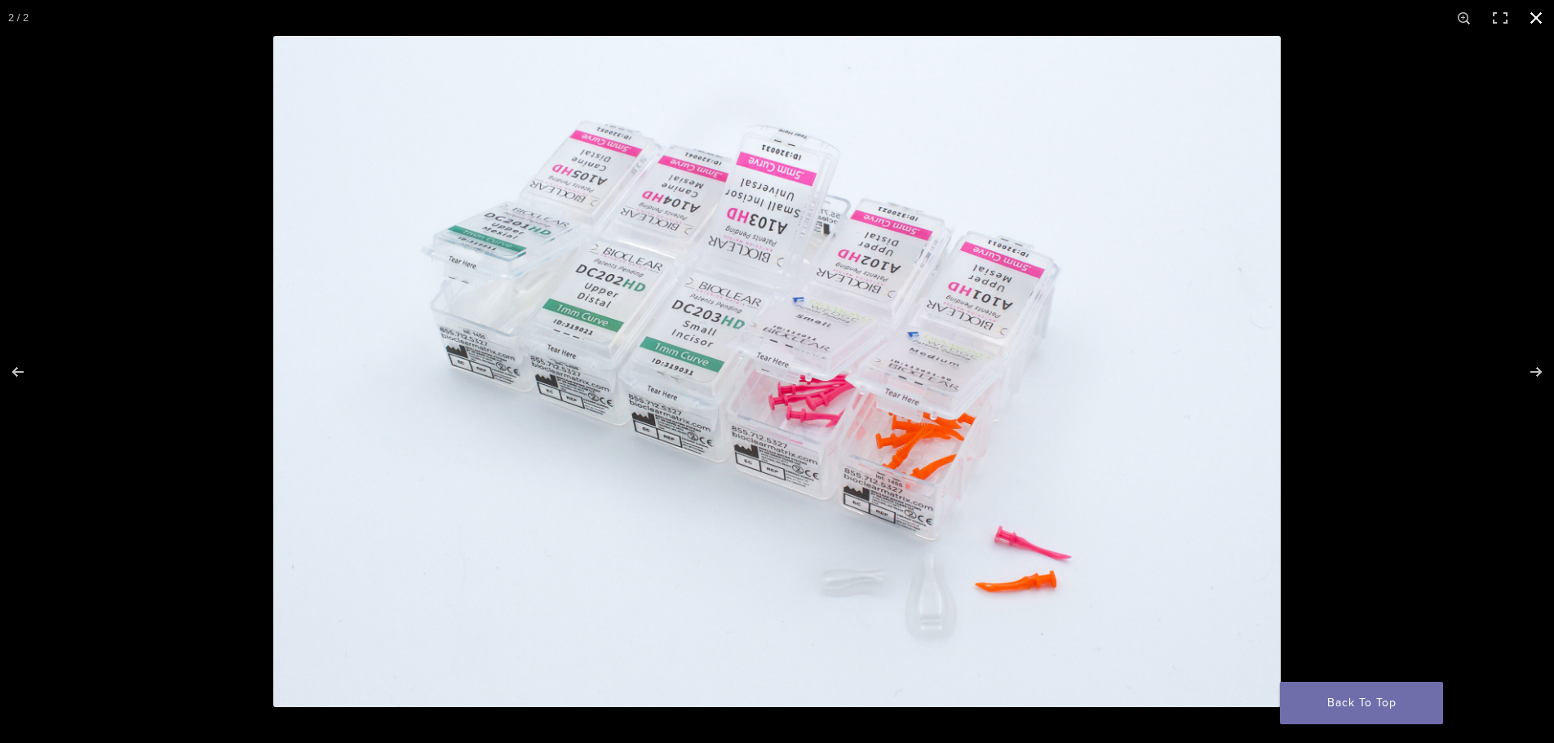
click at [1531, 13] on button "Close (Esc)" at bounding box center [1536, 18] width 36 height 36
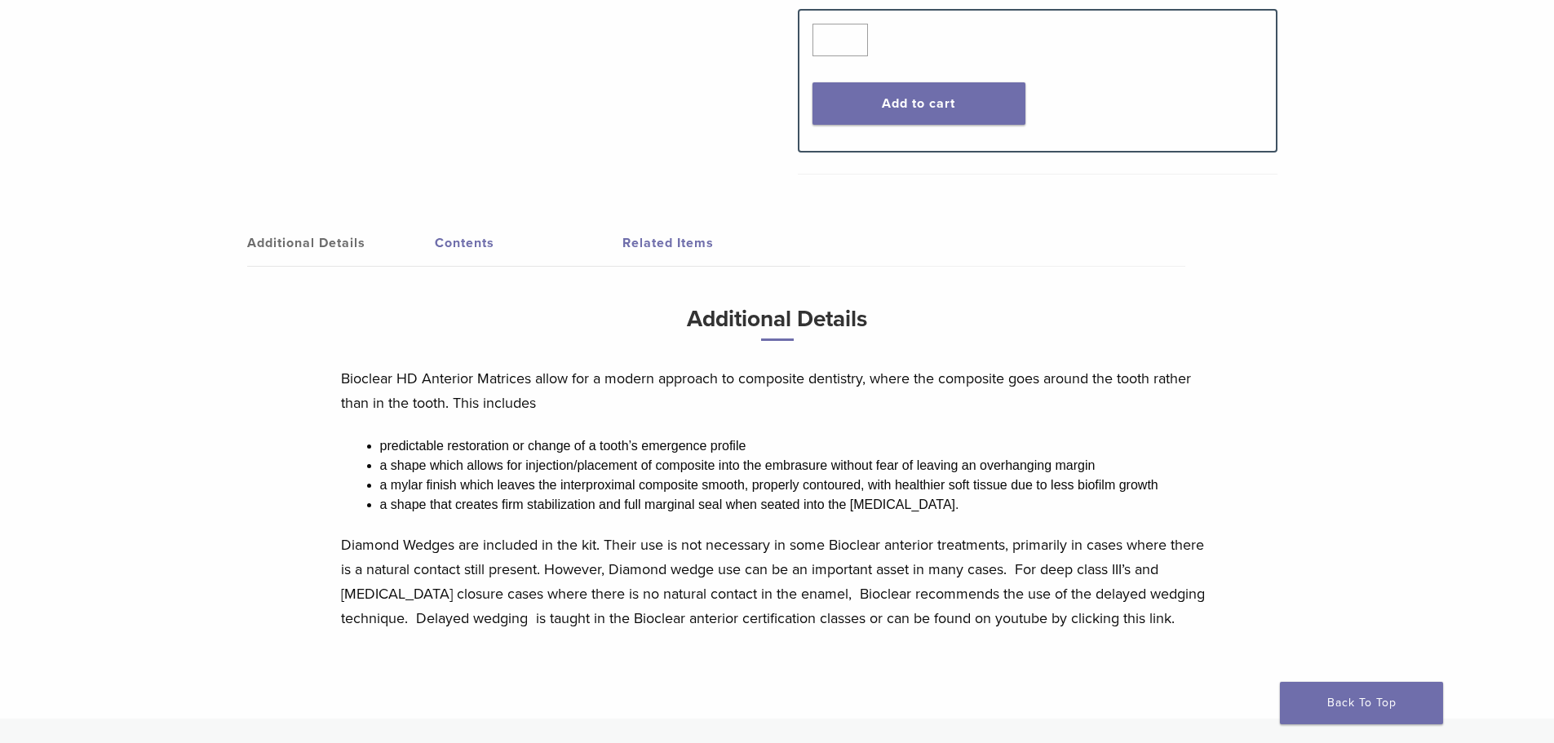
scroll to position [1017, 0]
